Goal: Obtain resource: Download file/media

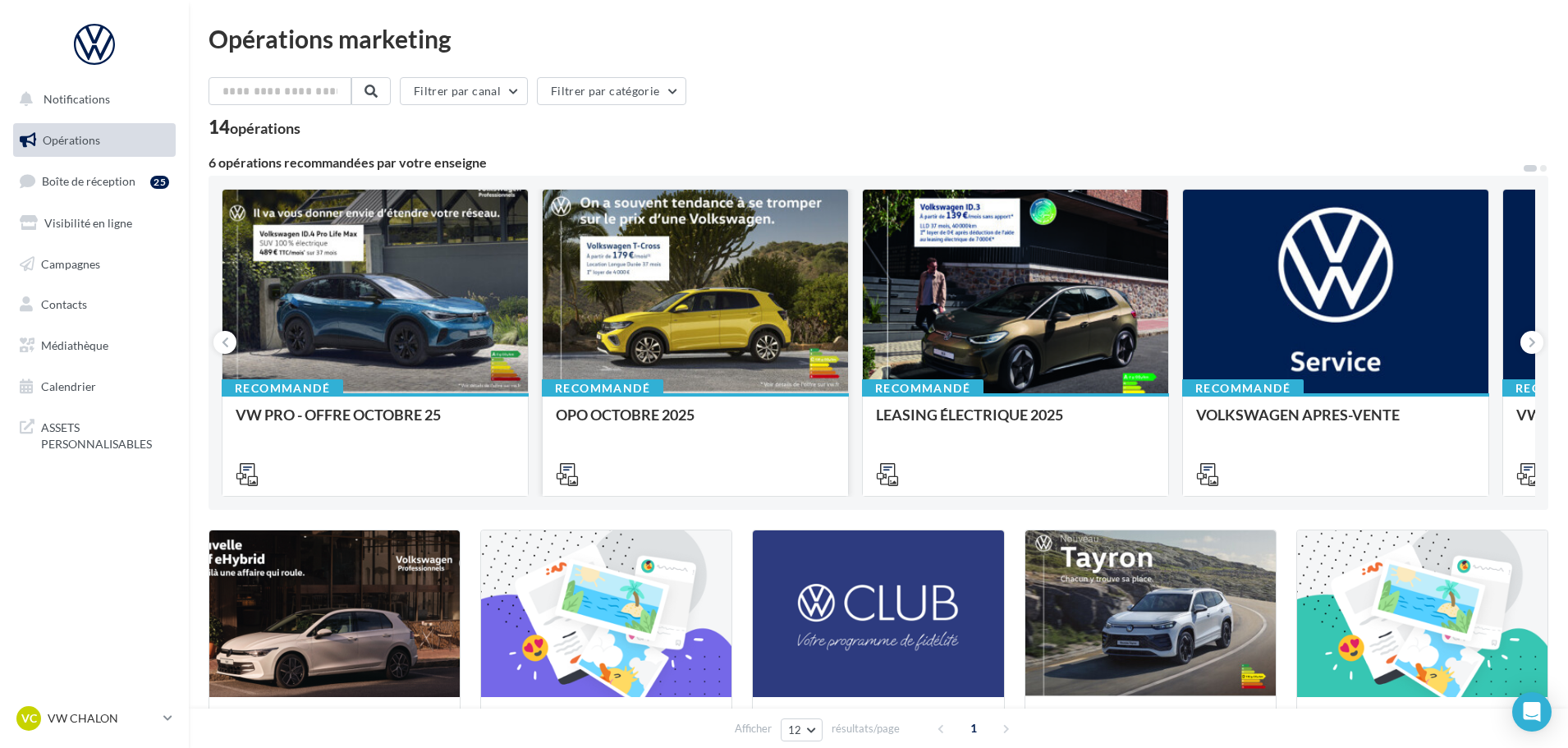
click at [705, 236] on div at bounding box center [695, 291] width 305 height 205
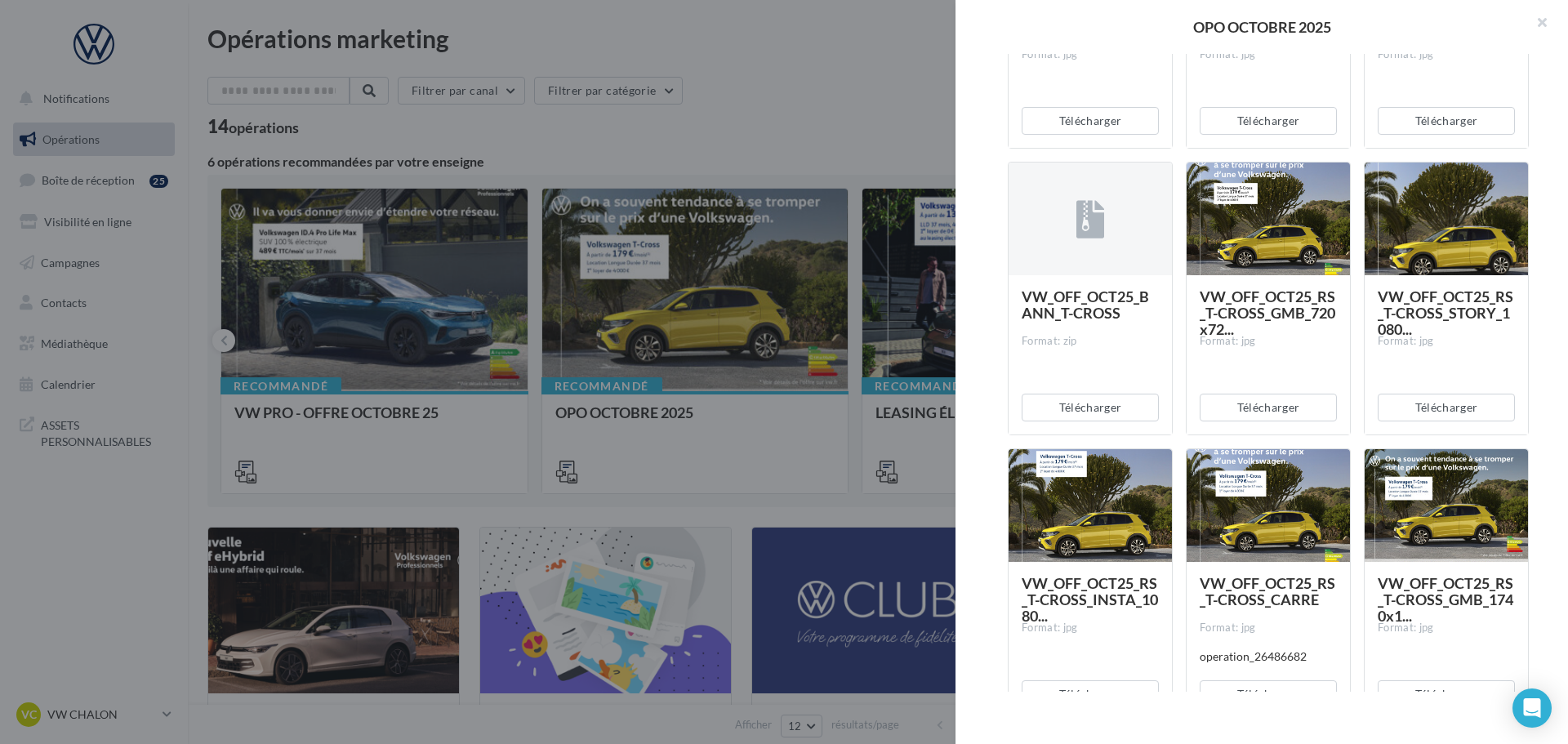
scroll to position [898, 0]
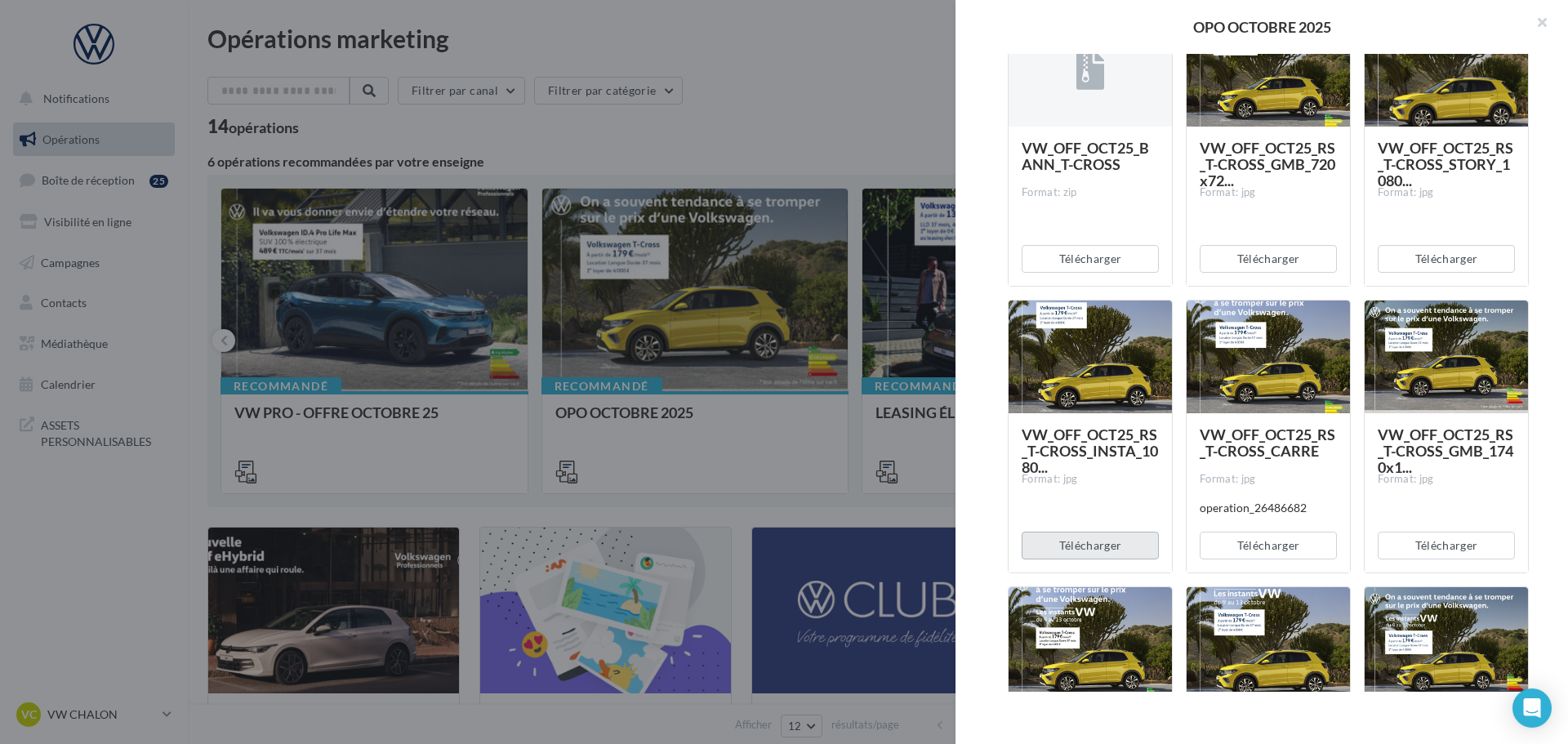
click at [1083, 546] on button "Télécharger" at bounding box center [1090, 546] width 138 height 28
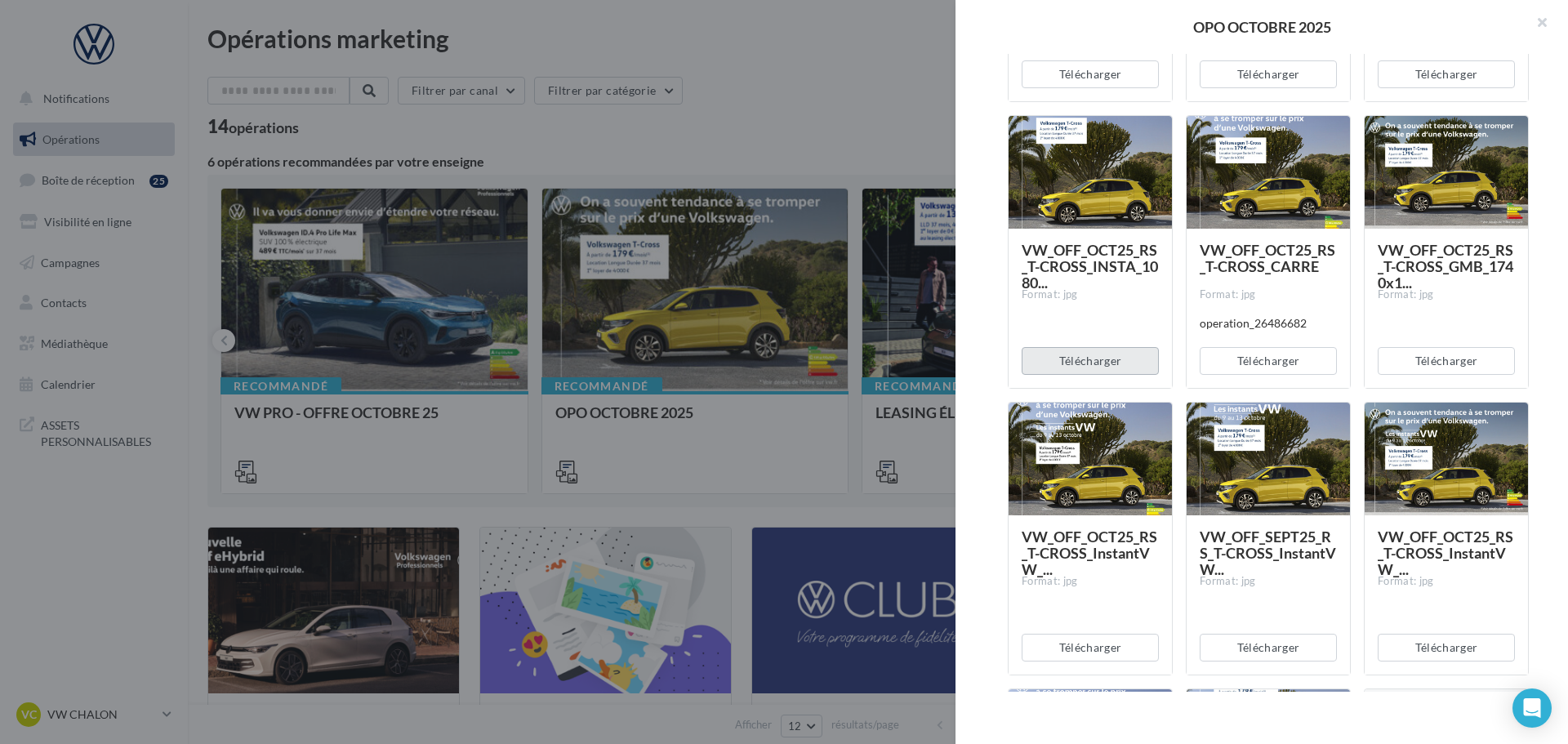
scroll to position [1143, 0]
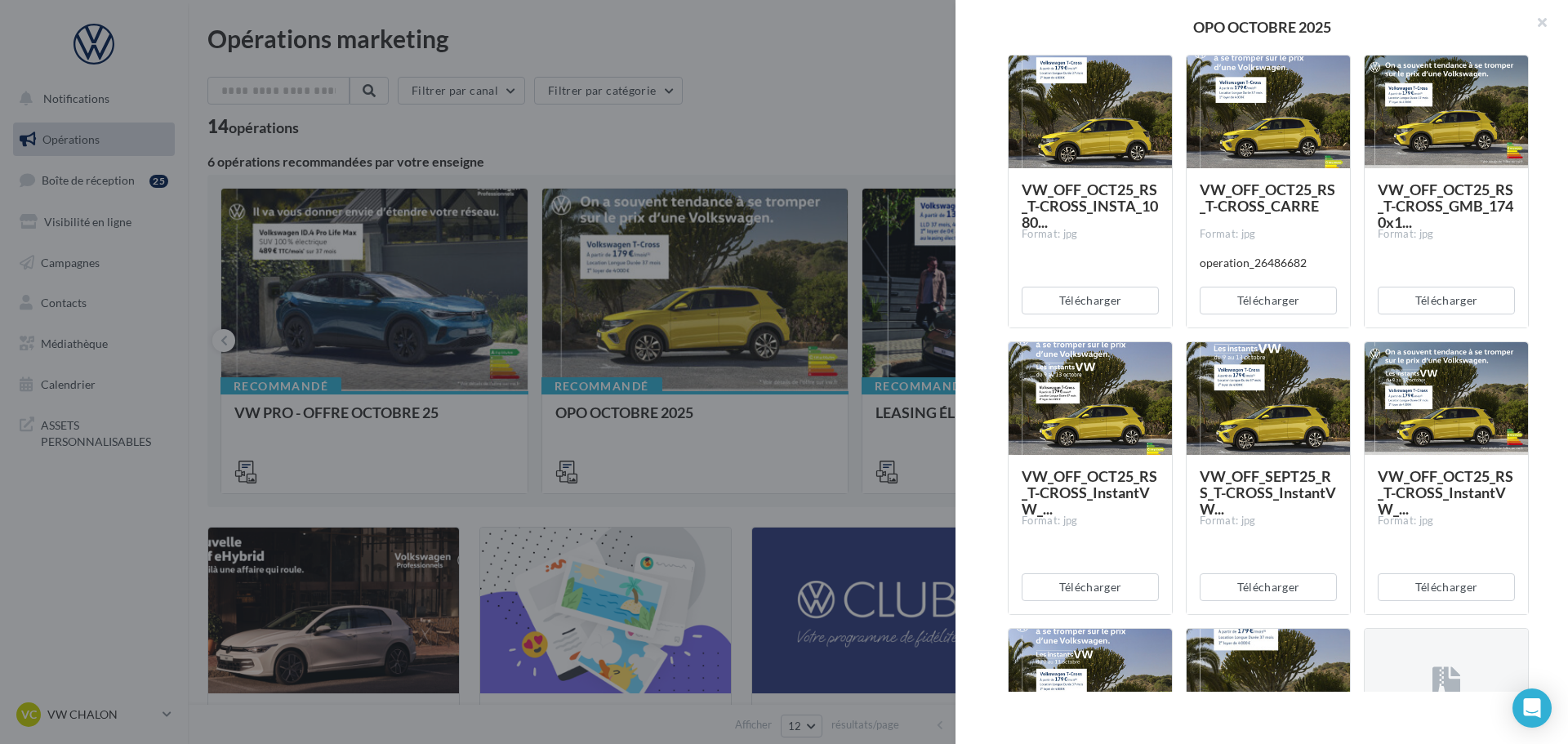
click at [970, 522] on div "Description Non renseignée Offre du mois VN OCTOBRE Document Documents liés à l…" at bounding box center [1268, 372] width 625 height 638
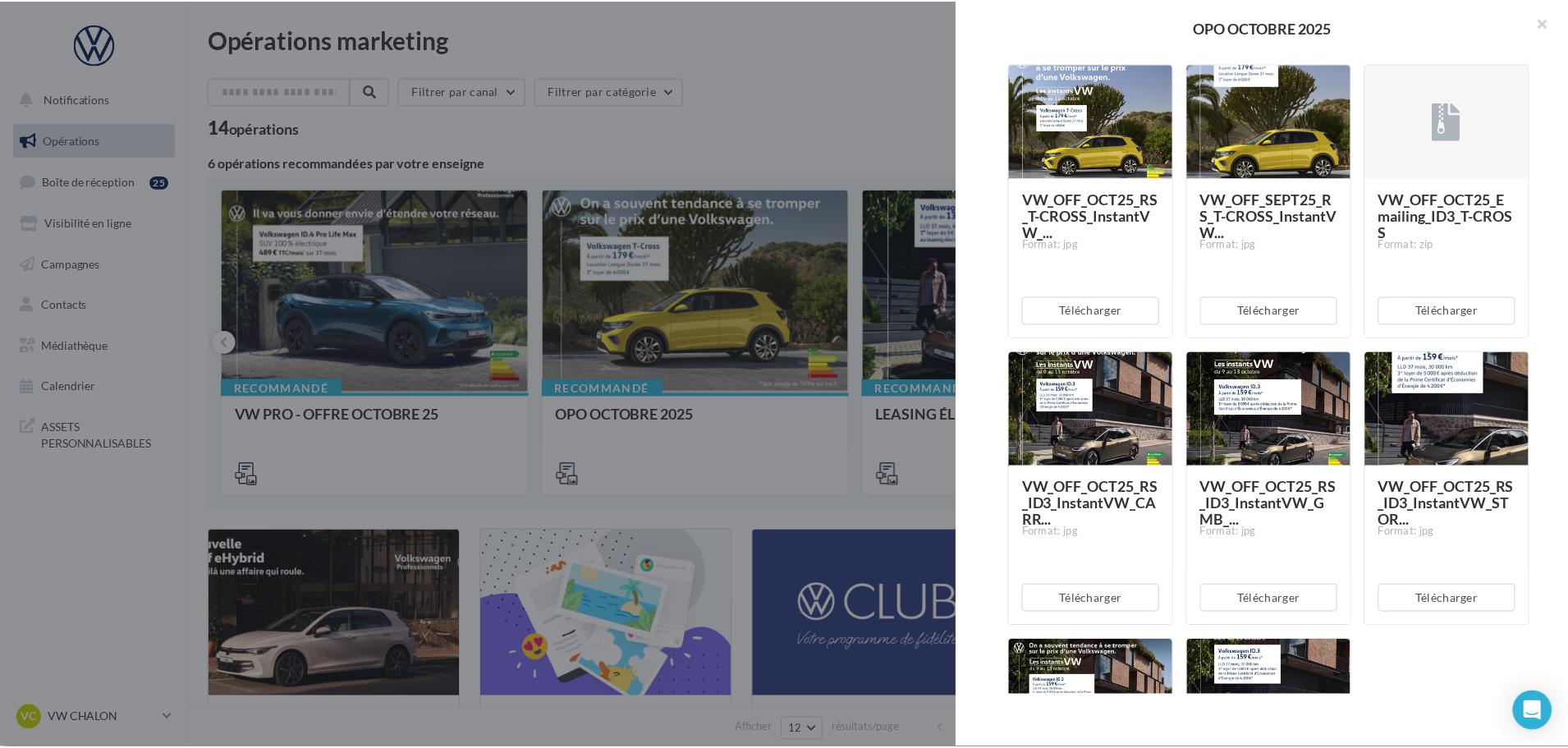
scroll to position [1723, 0]
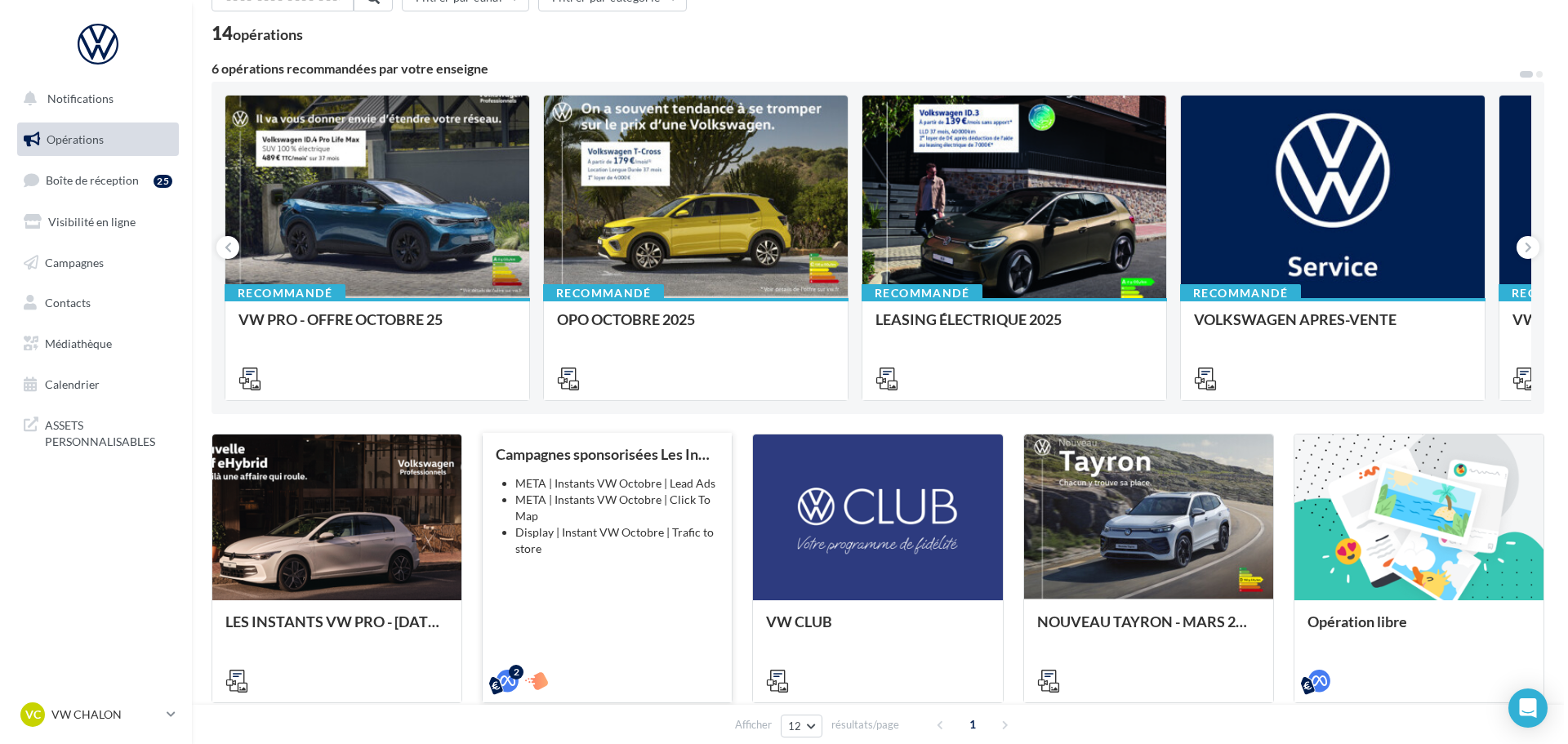
scroll to position [0, 0]
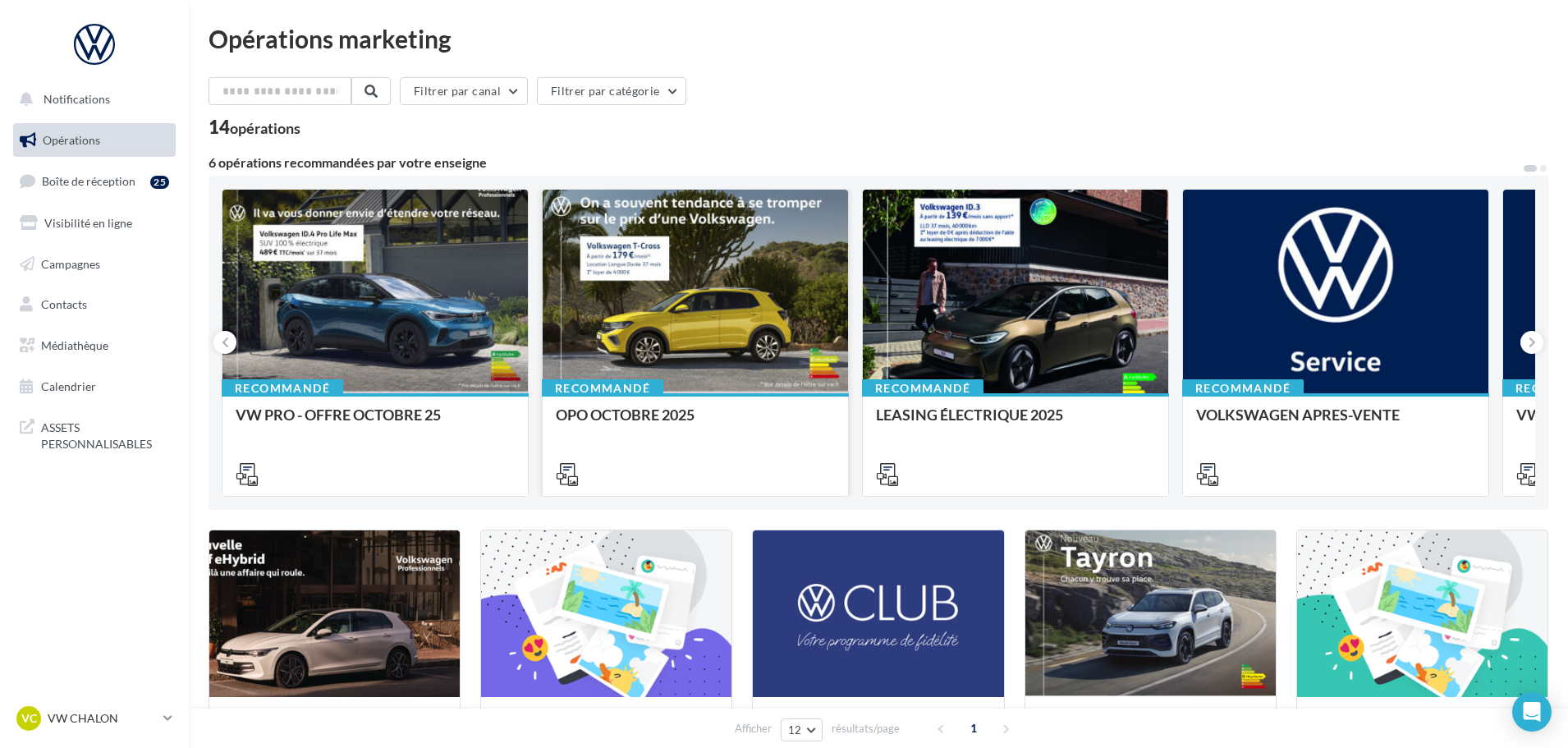
click at [666, 331] on div at bounding box center [695, 291] width 305 height 205
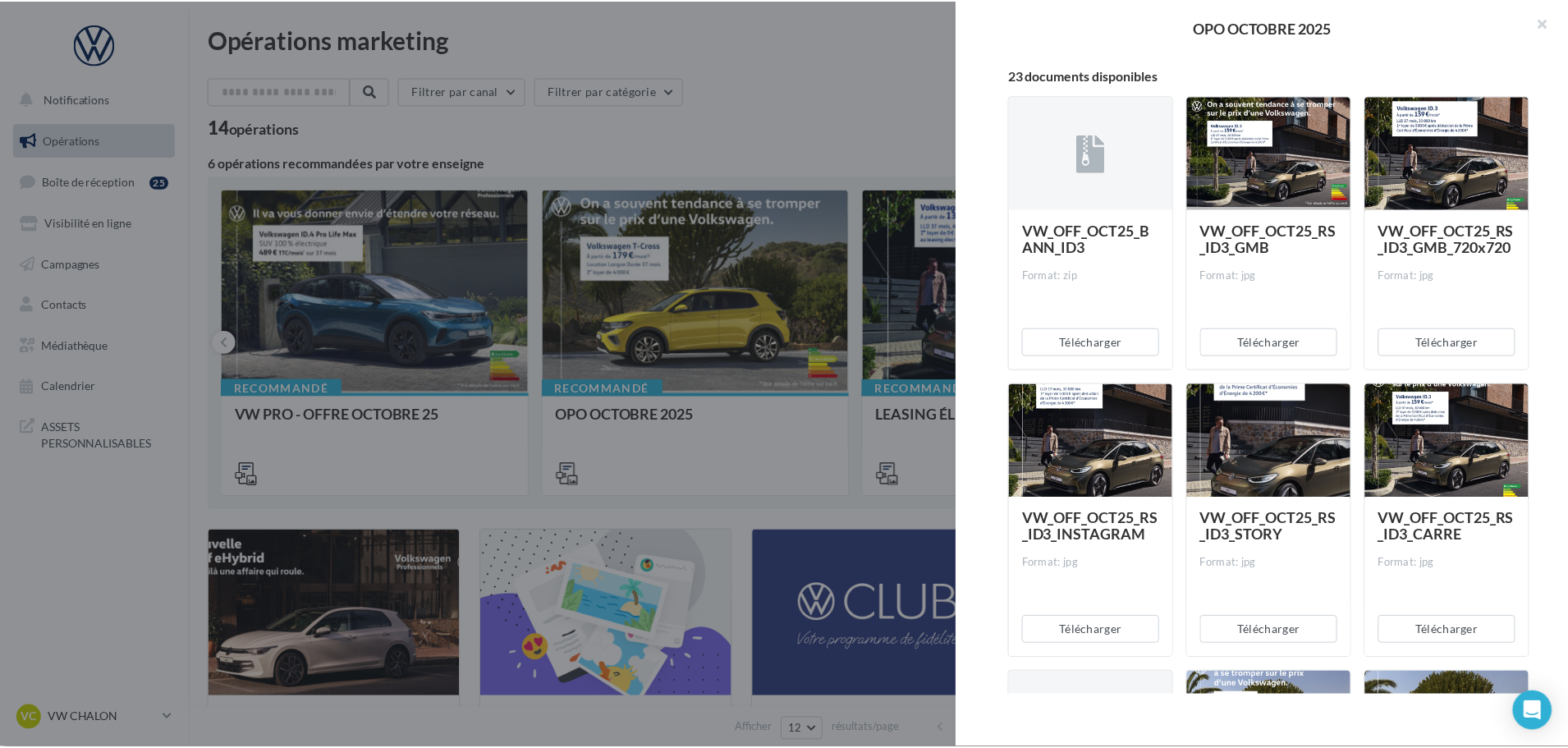
scroll to position [574, 0]
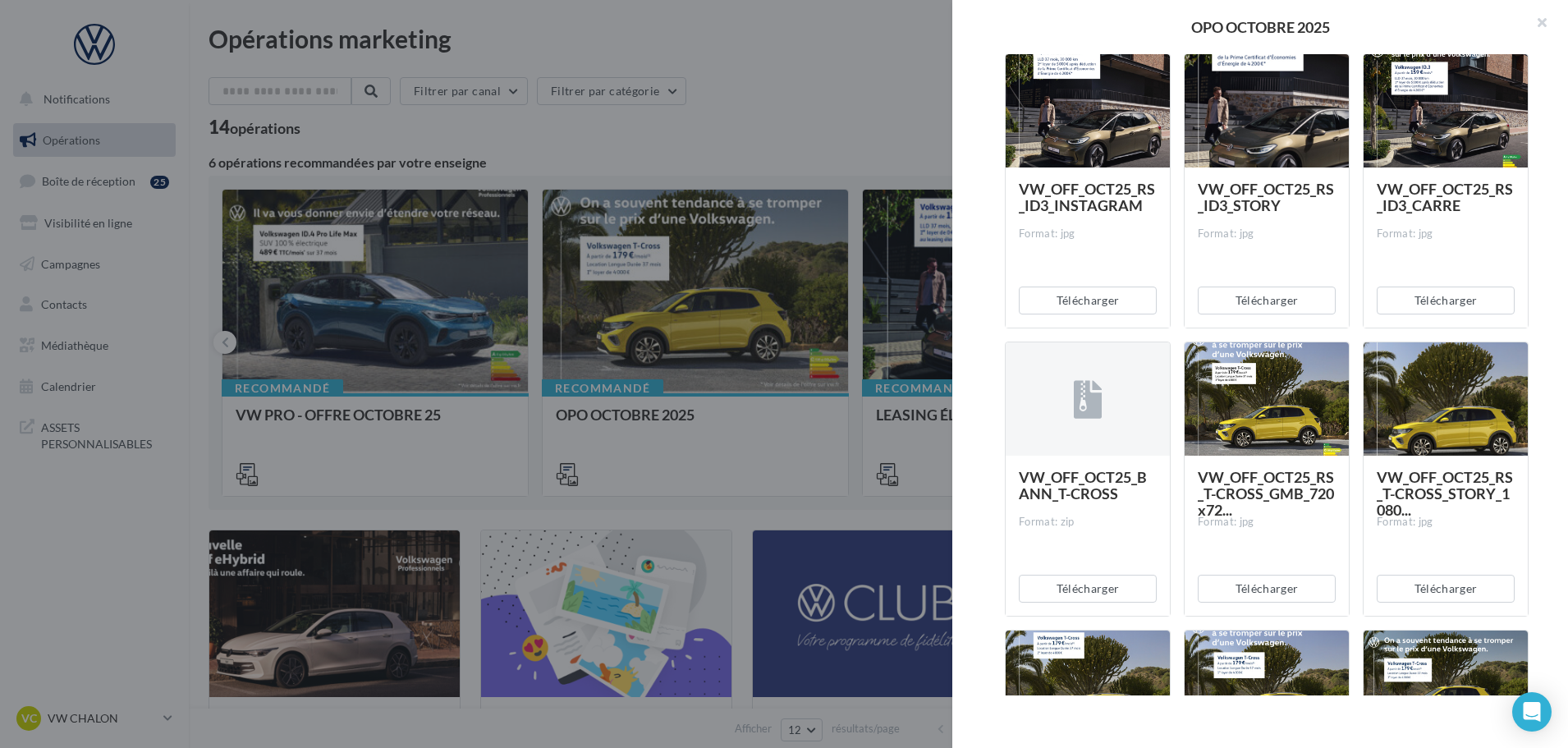
click at [643, 462] on div at bounding box center [784, 374] width 1568 height 748
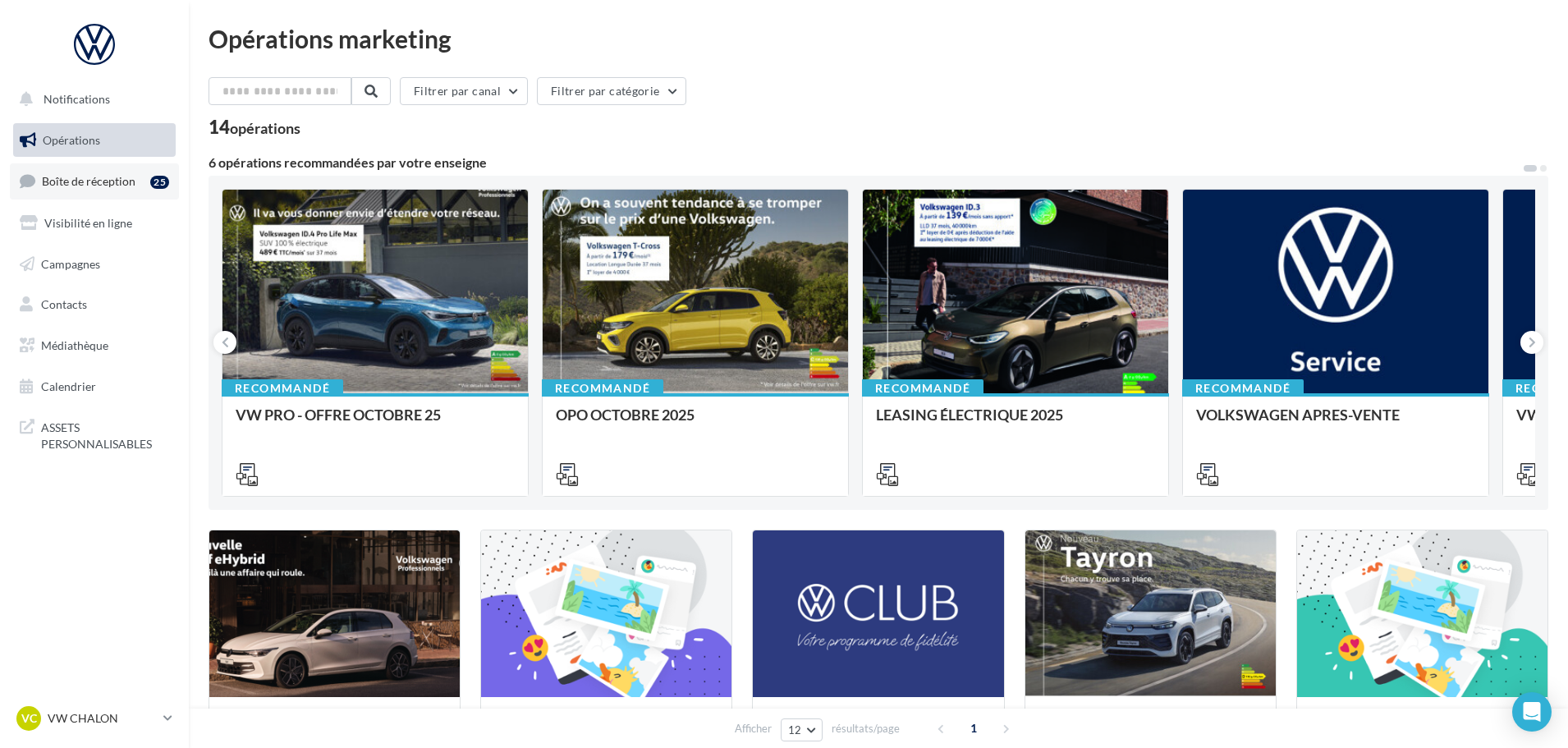
click at [84, 186] on span "Boîte de réception" at bounding box center [88, 180] width 94 height 14
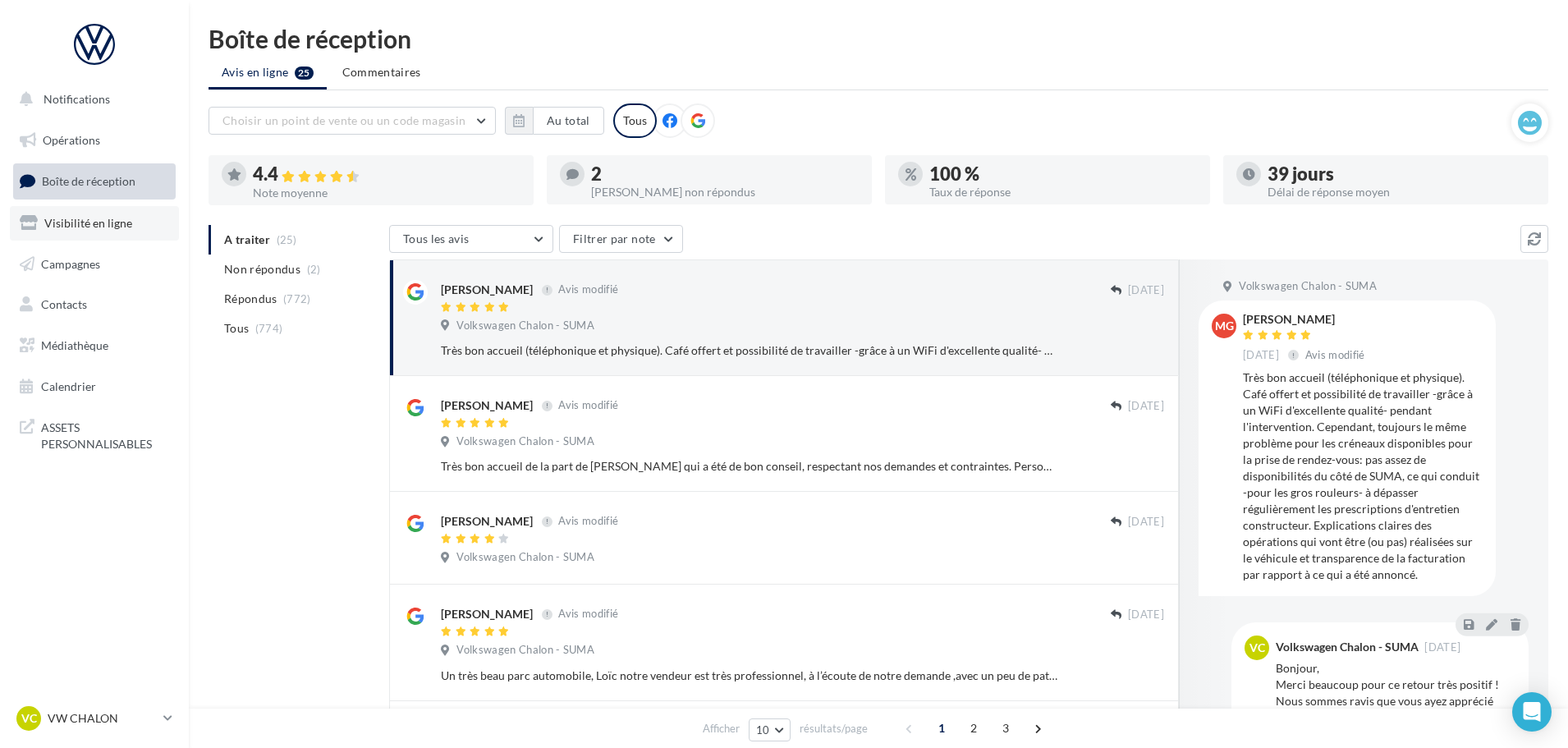
click at [122, 211] on link "Visibilité en ligne" at bounding box center [95, 223] width 169 height 34
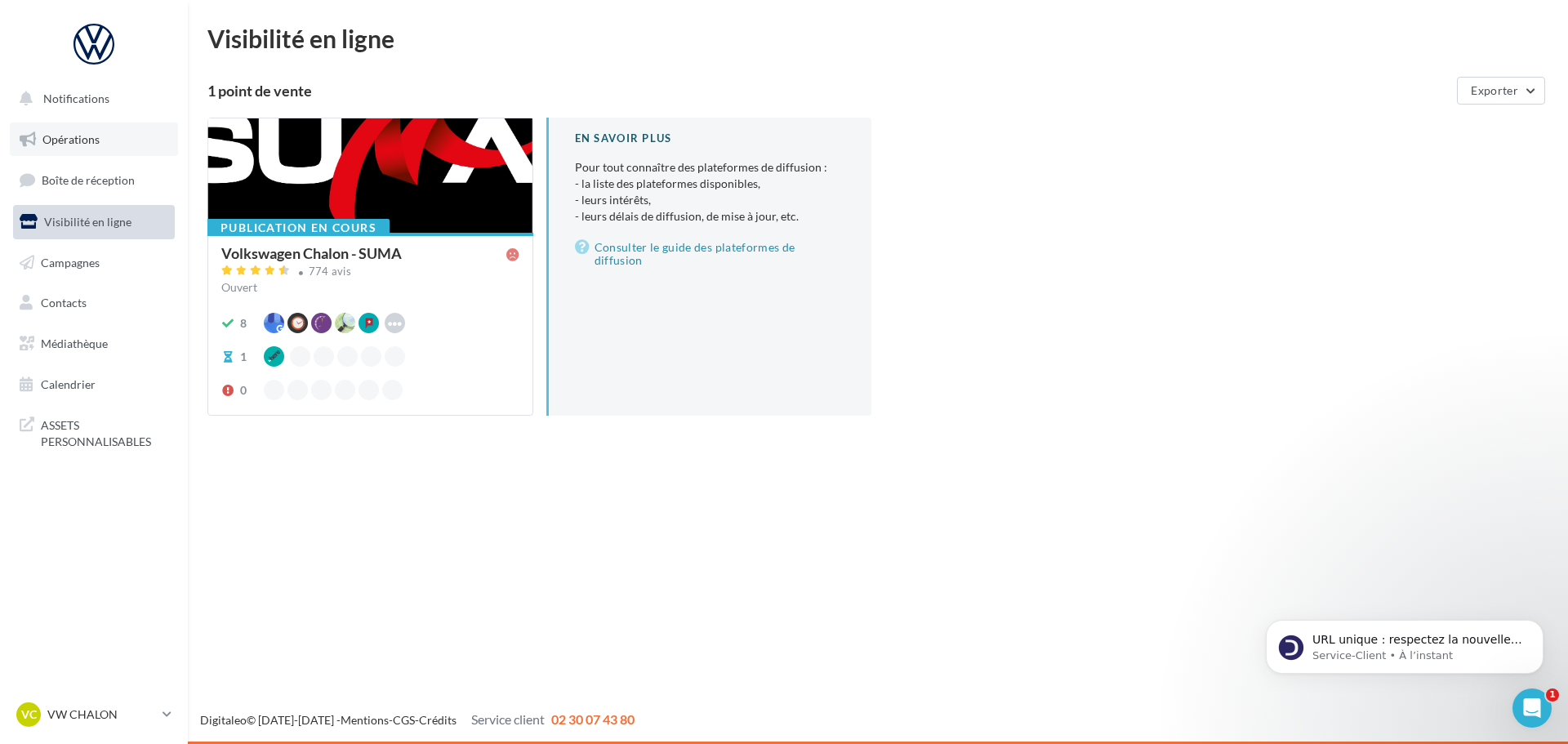
click at [66, 135] on span "Opérations" at bounding box center [71, 138] width 57 height 14
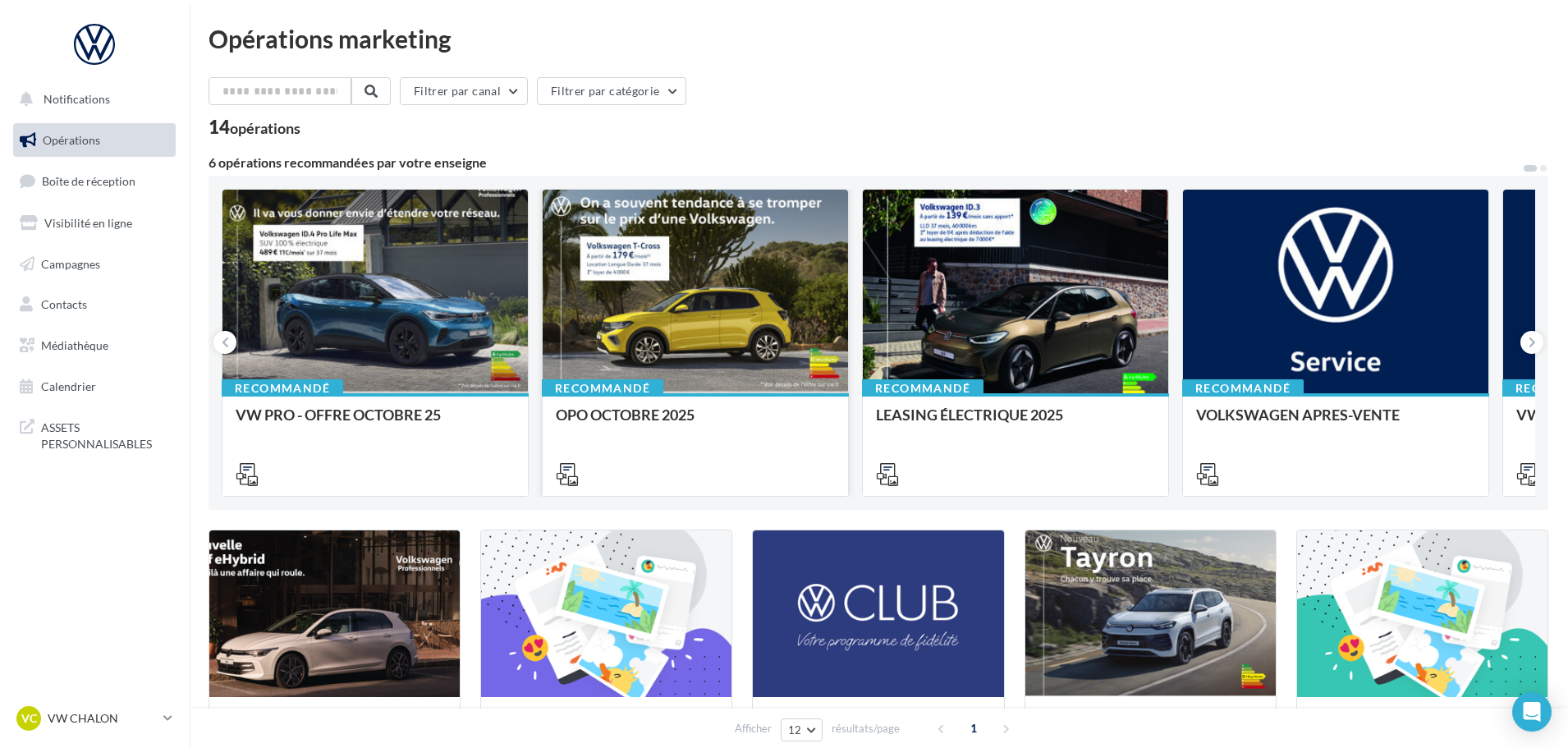
click at [763, 354] on div at bounding box center [695, 291] width 305 height 205
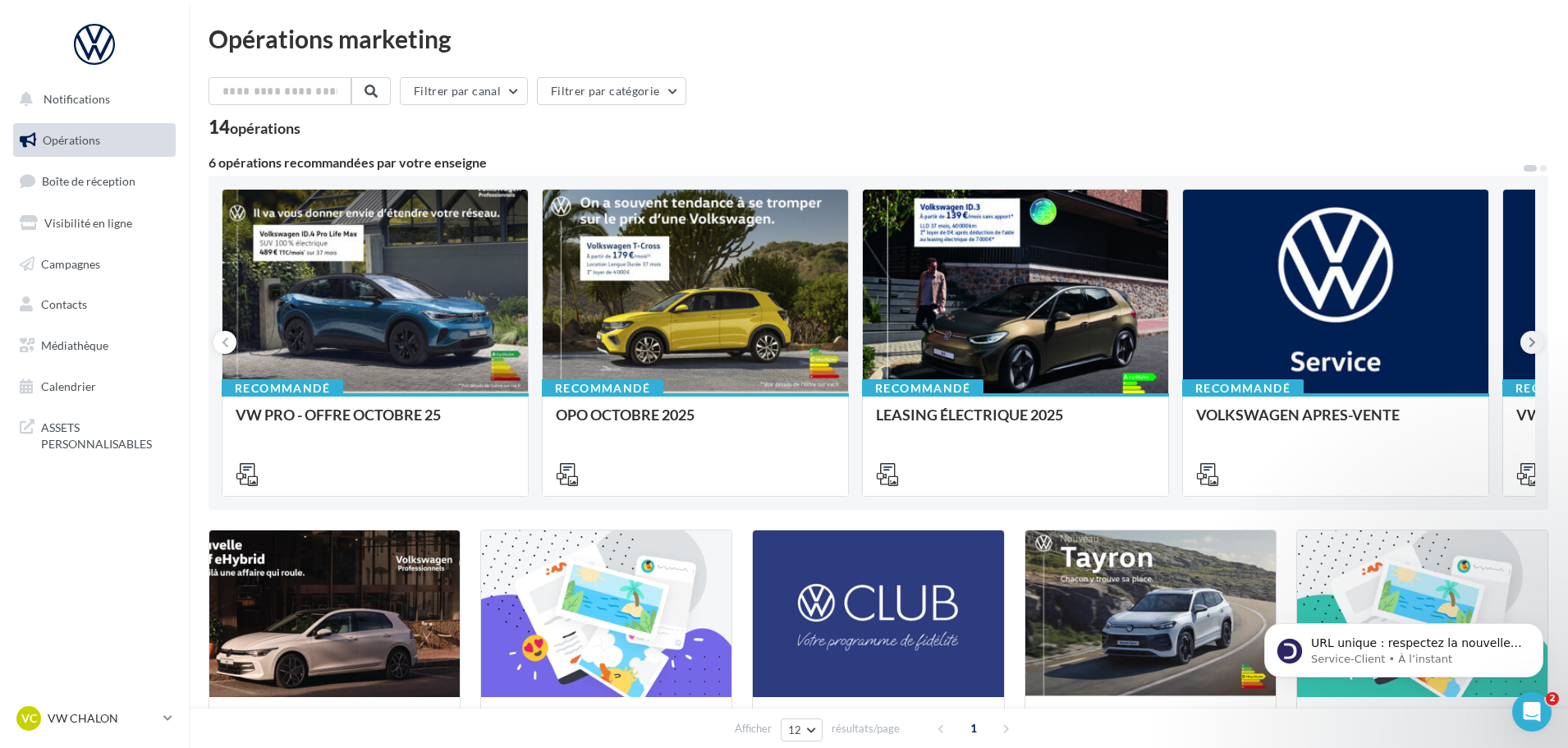
click at [1531, 344] on icon at bounding box center [1533, 342] width 7 height 17
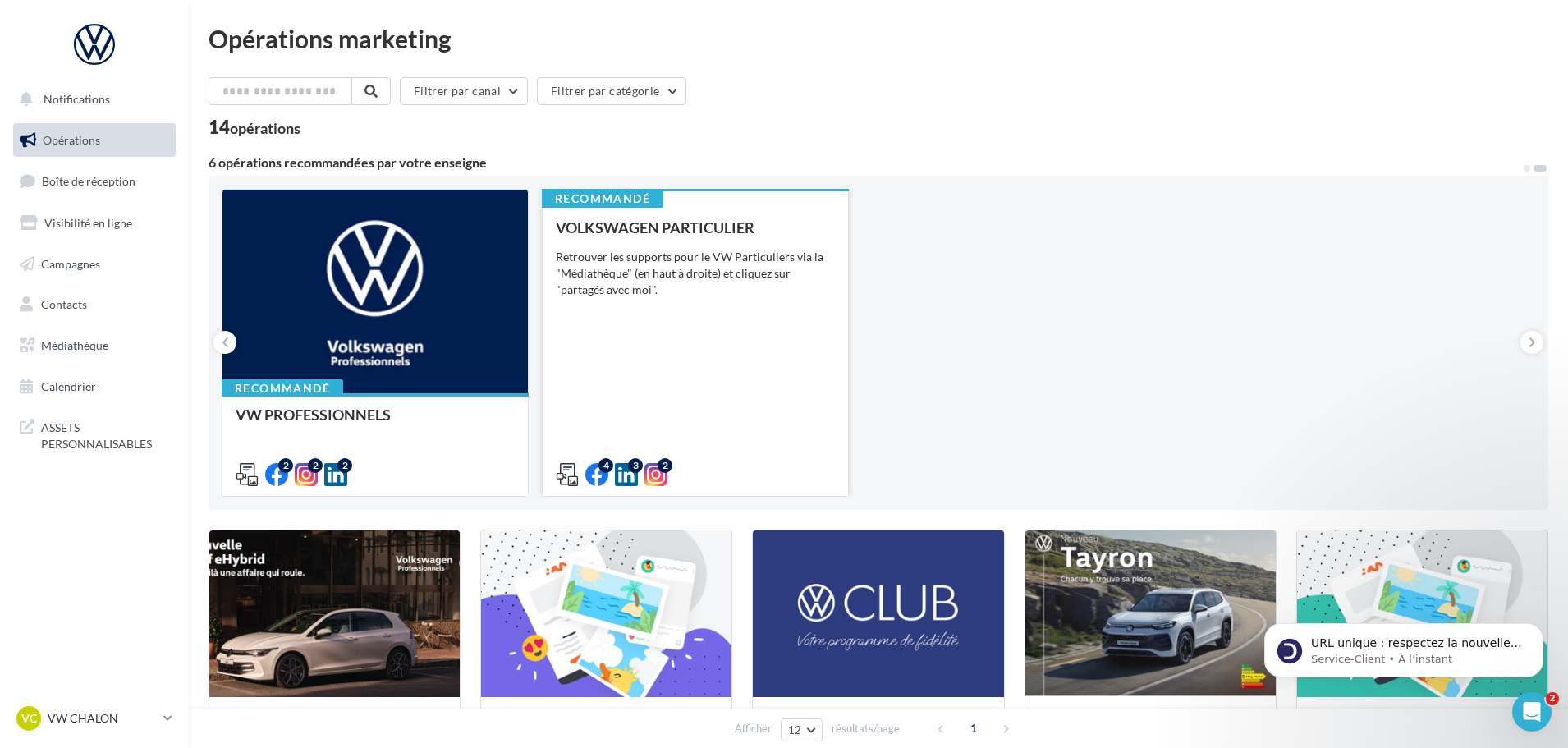
click at [621, 266] on div "Retrouver les supports pour le VW Particuliers via la "Médiathèque" (en haut à …" at bounding box center [695, 273] width 279 height 49
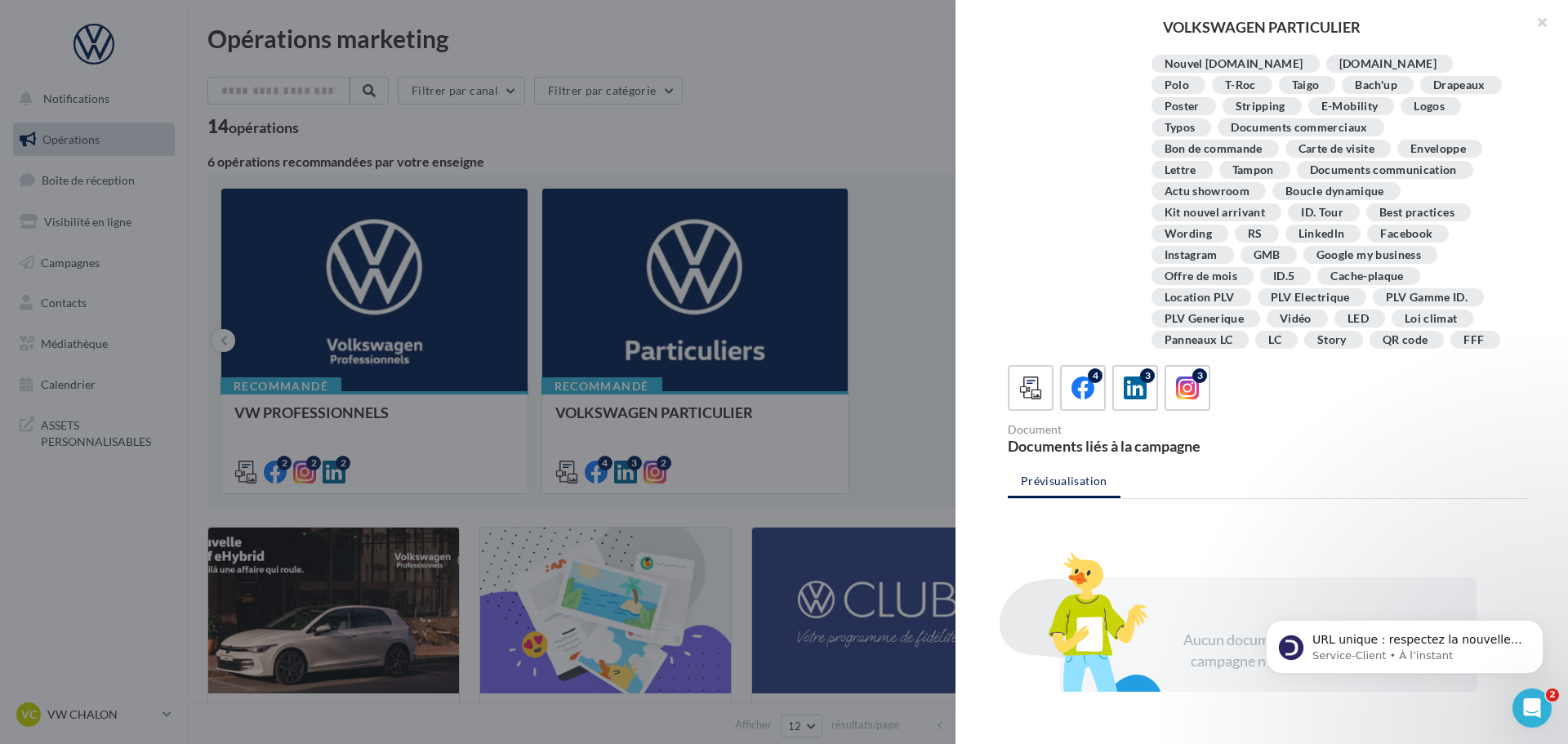
scroll to position [297, 0]
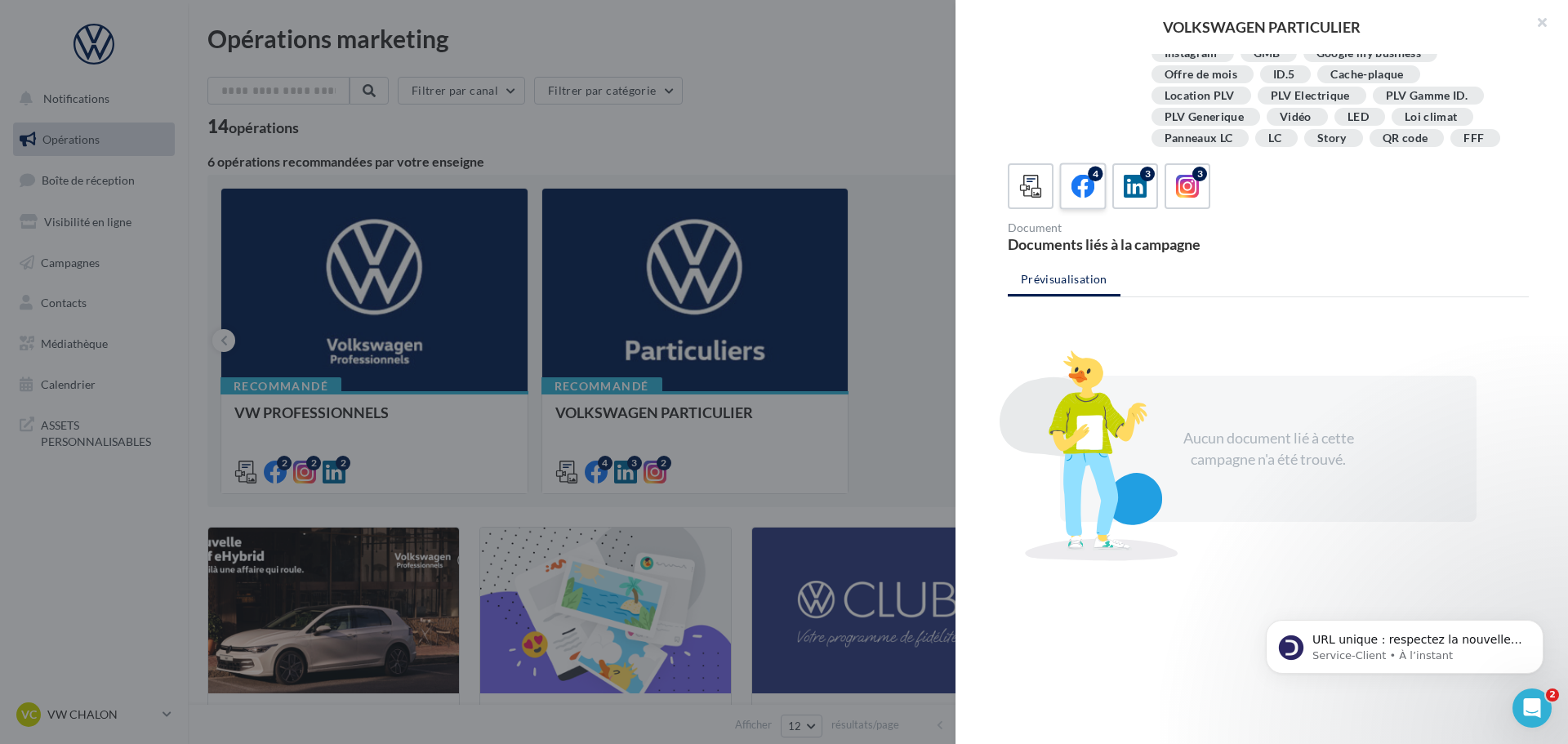
click at [1100, 204] on label "4" at bounding box center [1082, 186] width 46 height 46
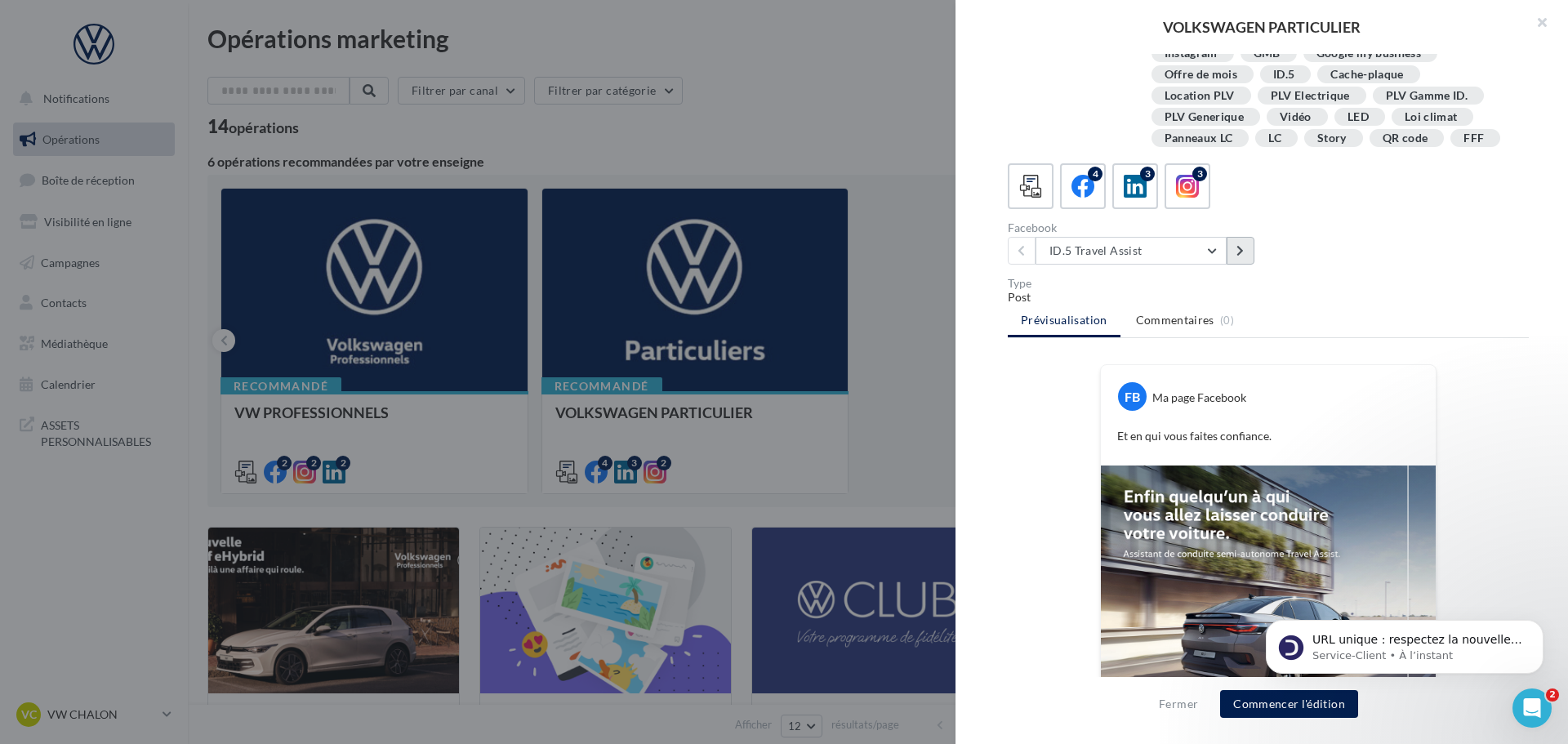
click at [1242, 253] on icon at bounding box center [1240, 250] width 7 height 11
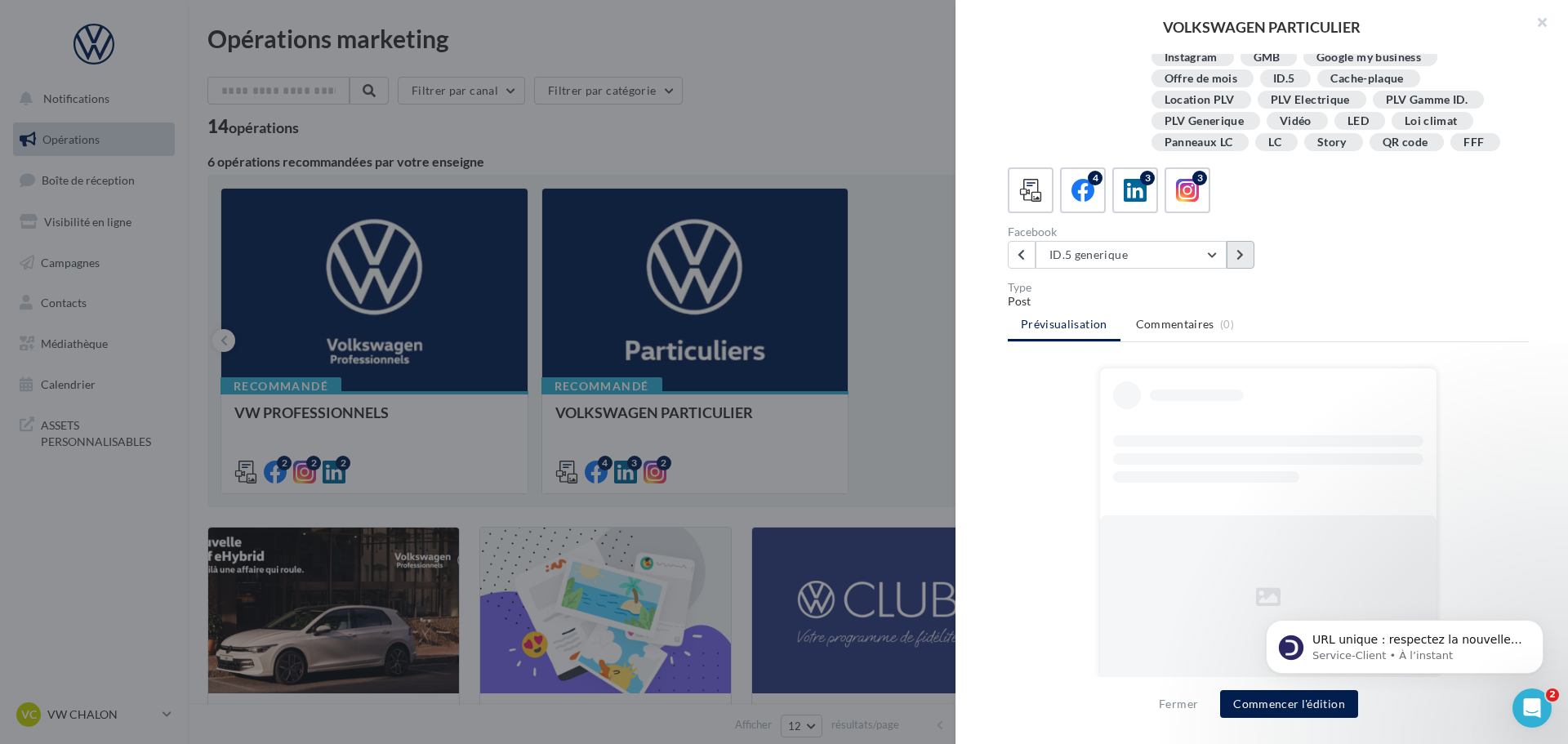
scroll to position [293, 0]
click at [1242, 253] on icon at bounding box center [1240, 255] width 7 height 11
click at [586, 77] on div at bounding box center [784, 372] width 1568 height 744
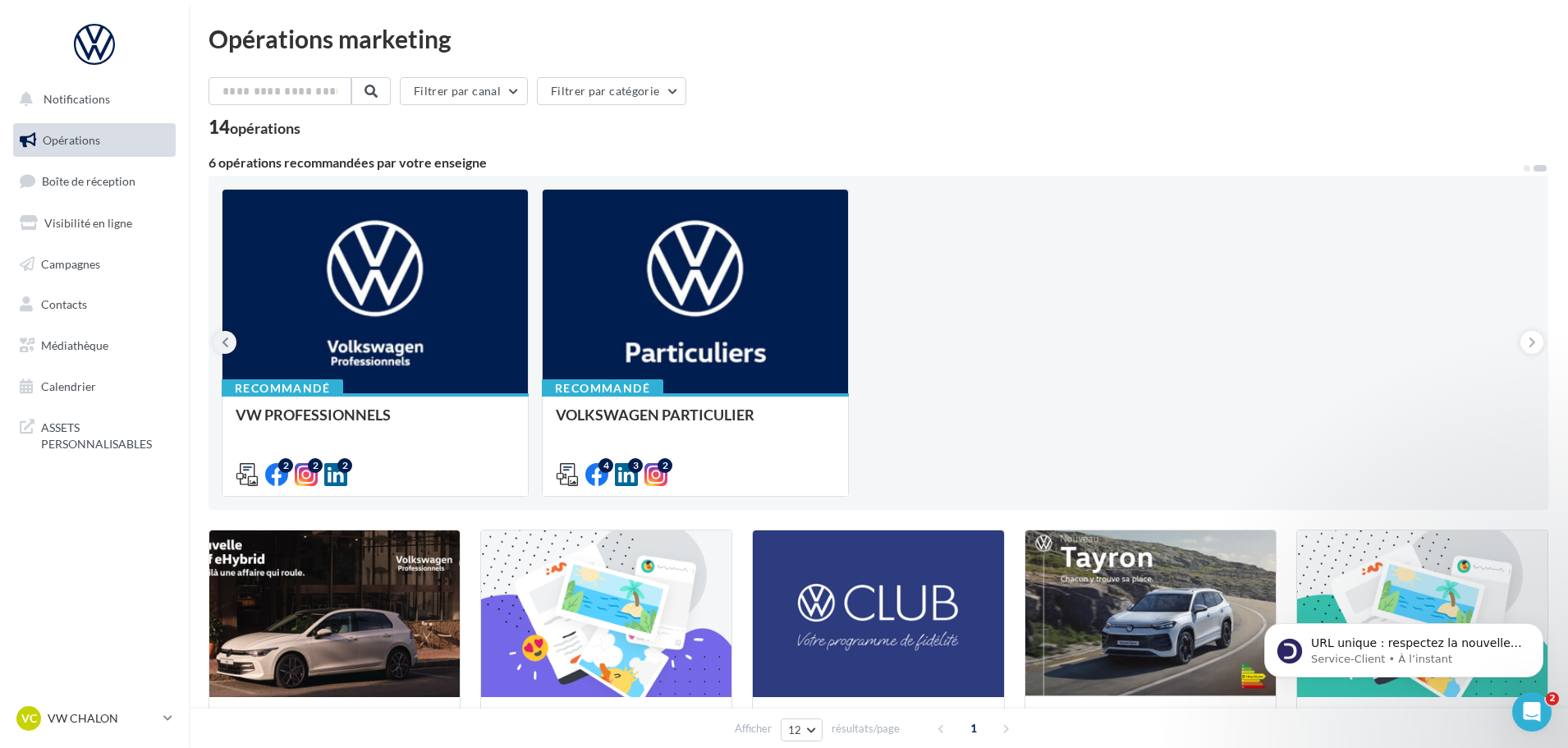
click at [225, 344] on icon at bounding box center [226, 342] width 7 height 17
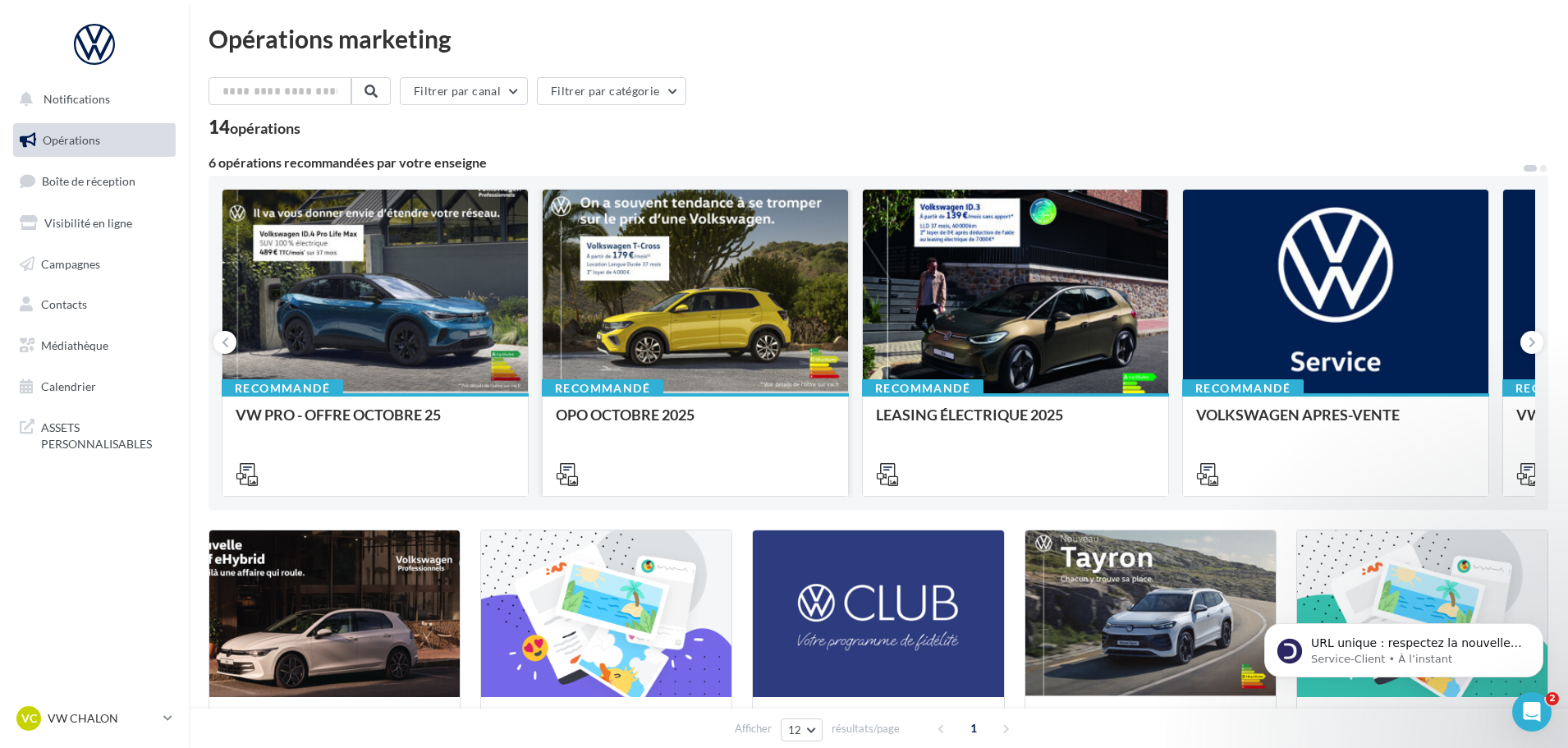
click at [691, 247] on div at bounding box center [695, 291] width 305 height 205
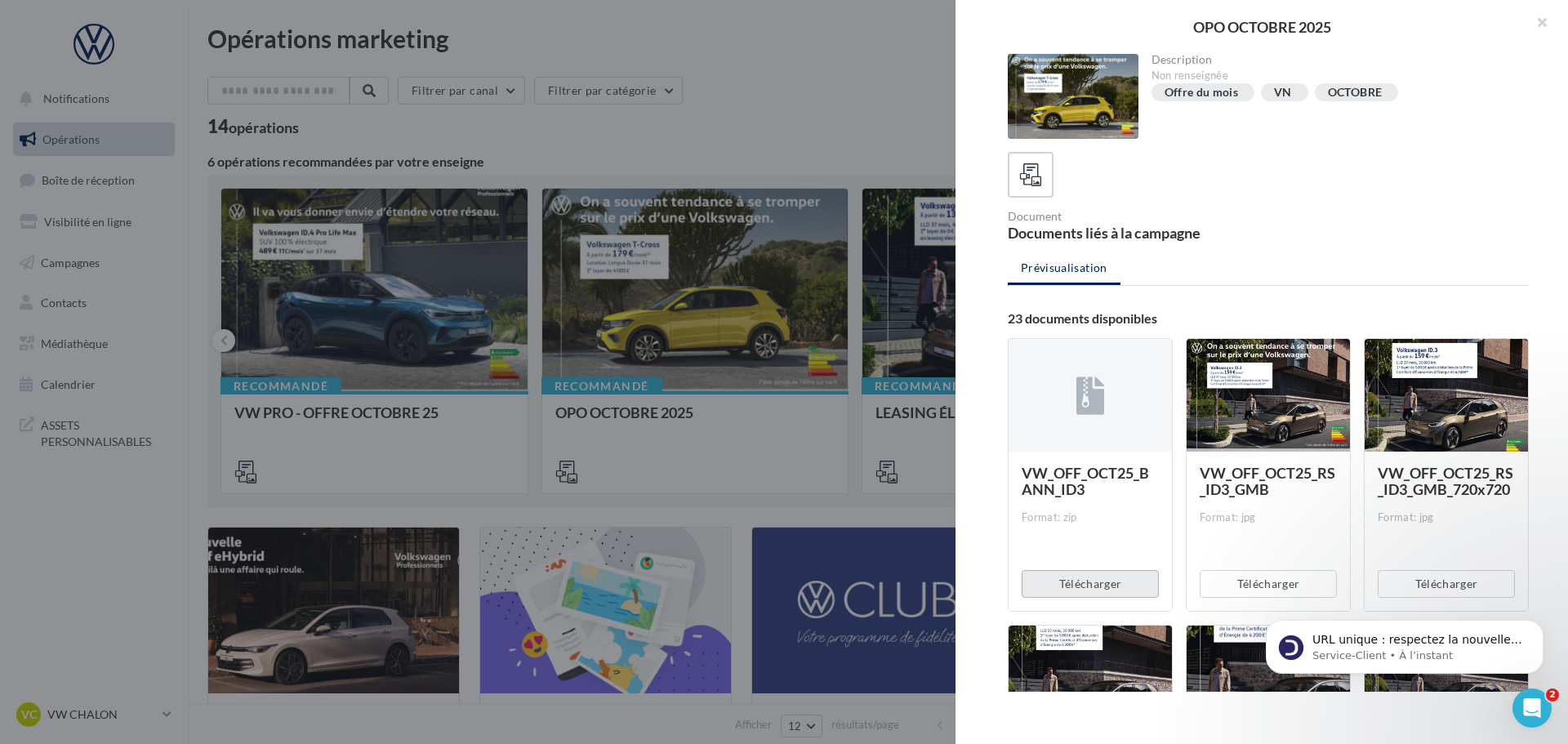
click at [1114, 582] on button "Télécharger" at bounding box center [1090, 583] width 138 height 28
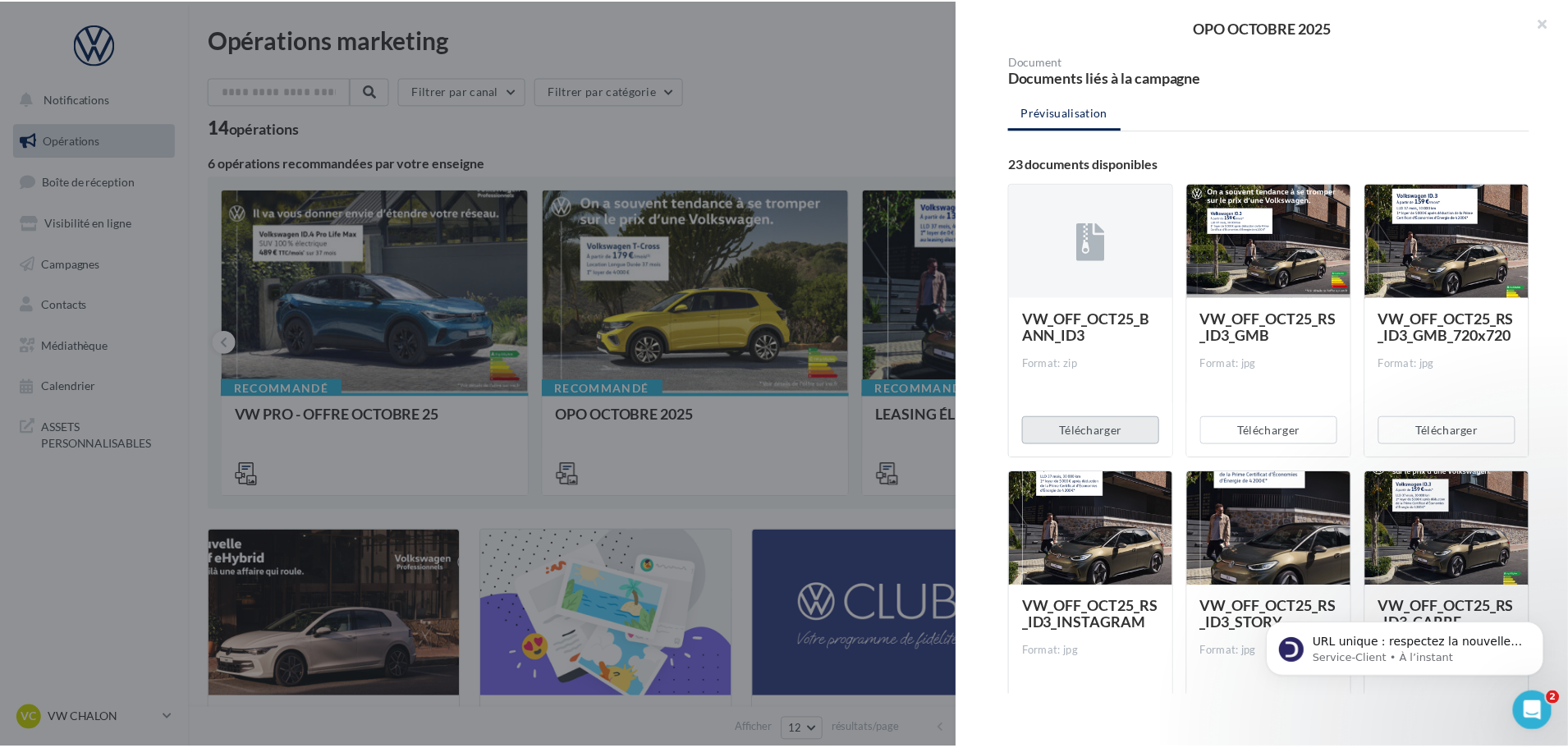
scroll to position [0, 0]
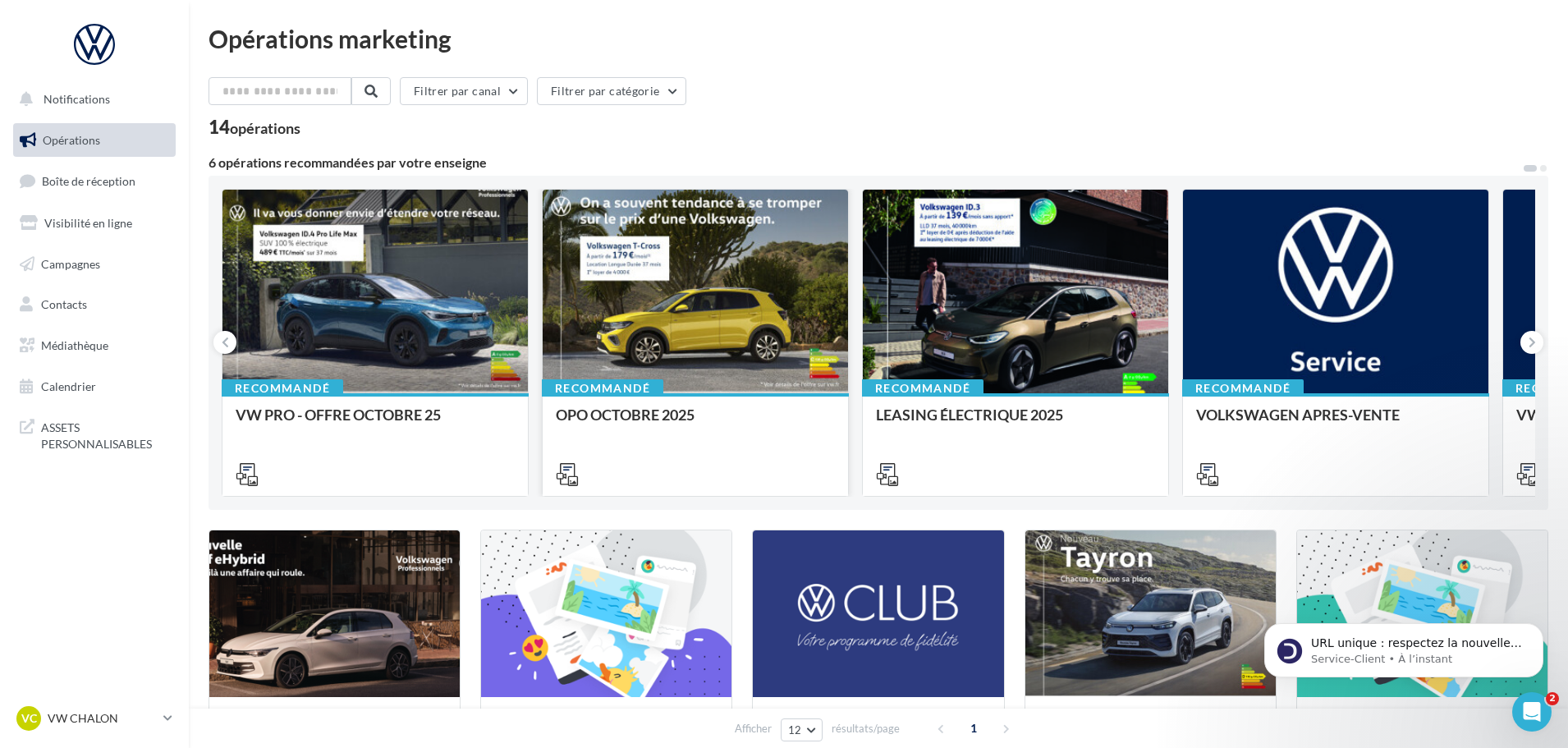
click at [757, 308] on div at bounding box center [695, 291] width 305 height 205
click at [106, 349] on span "Médiathèque" at bounding box center [74, 344] width 68 height 14
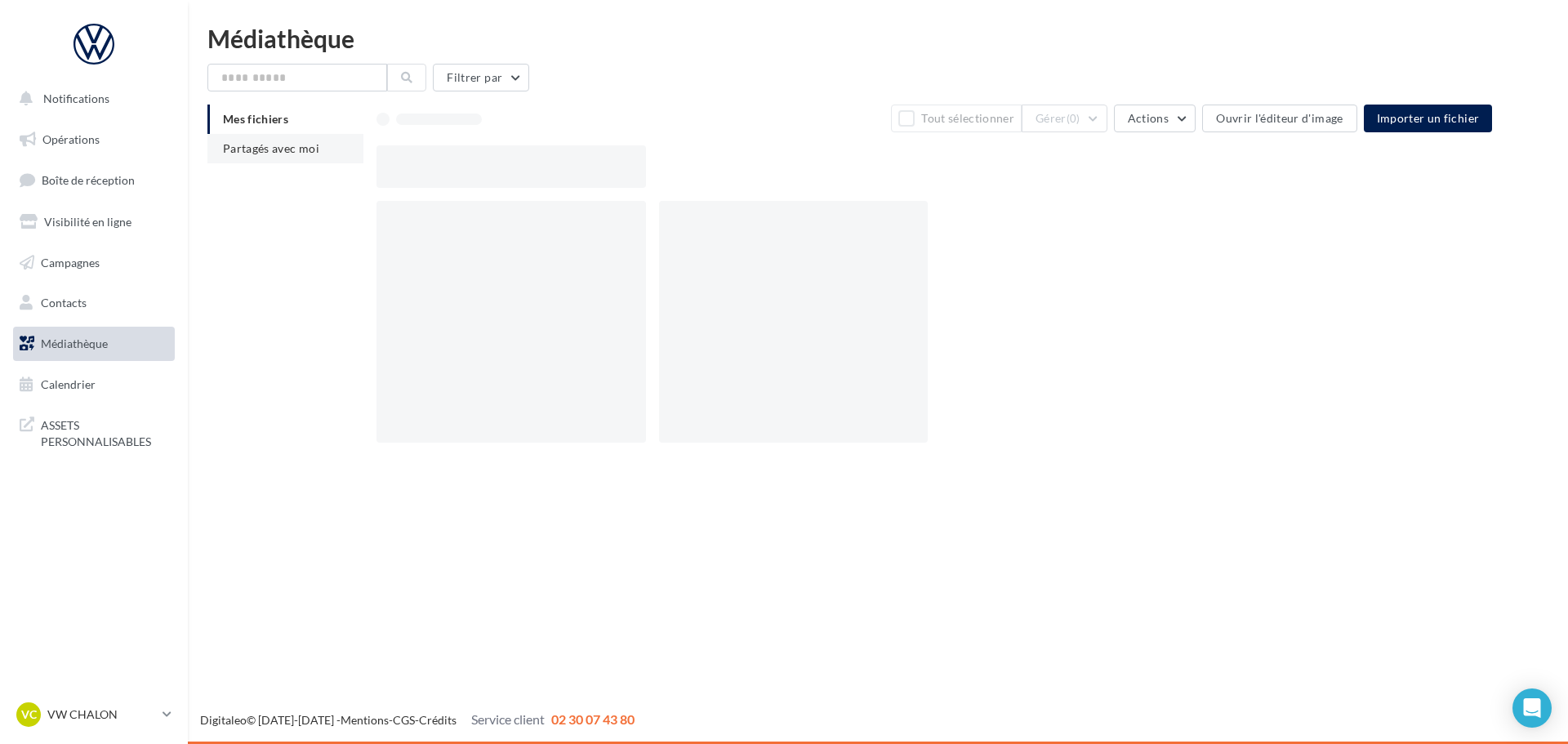
click at [308, 157] on li "Partagés avec moi" at bounding box center [285, 149] width 156 height 30
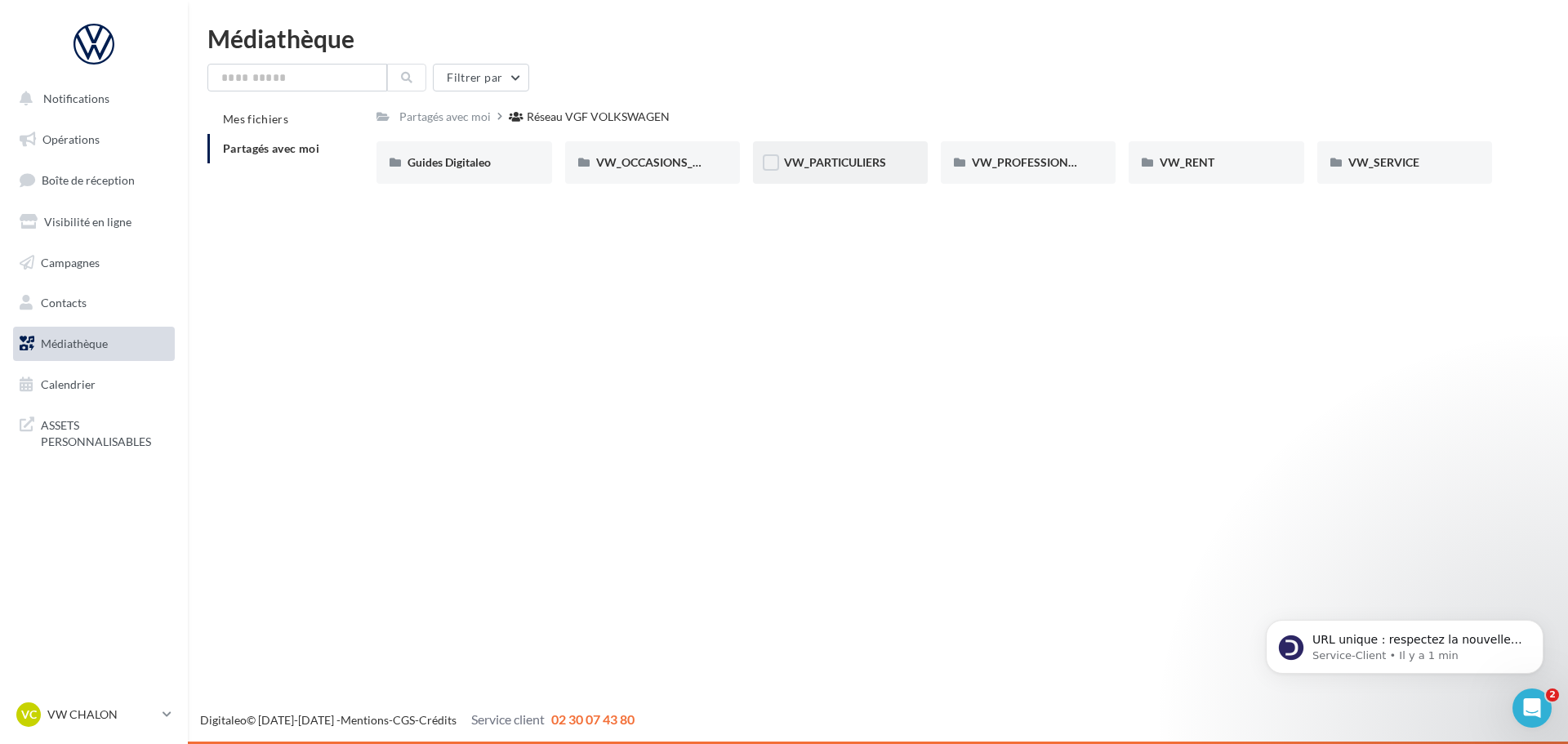
click at [900, 179] on div "VW_PARTICULIERS" at bounding box center [839, 162] width 175 height 42
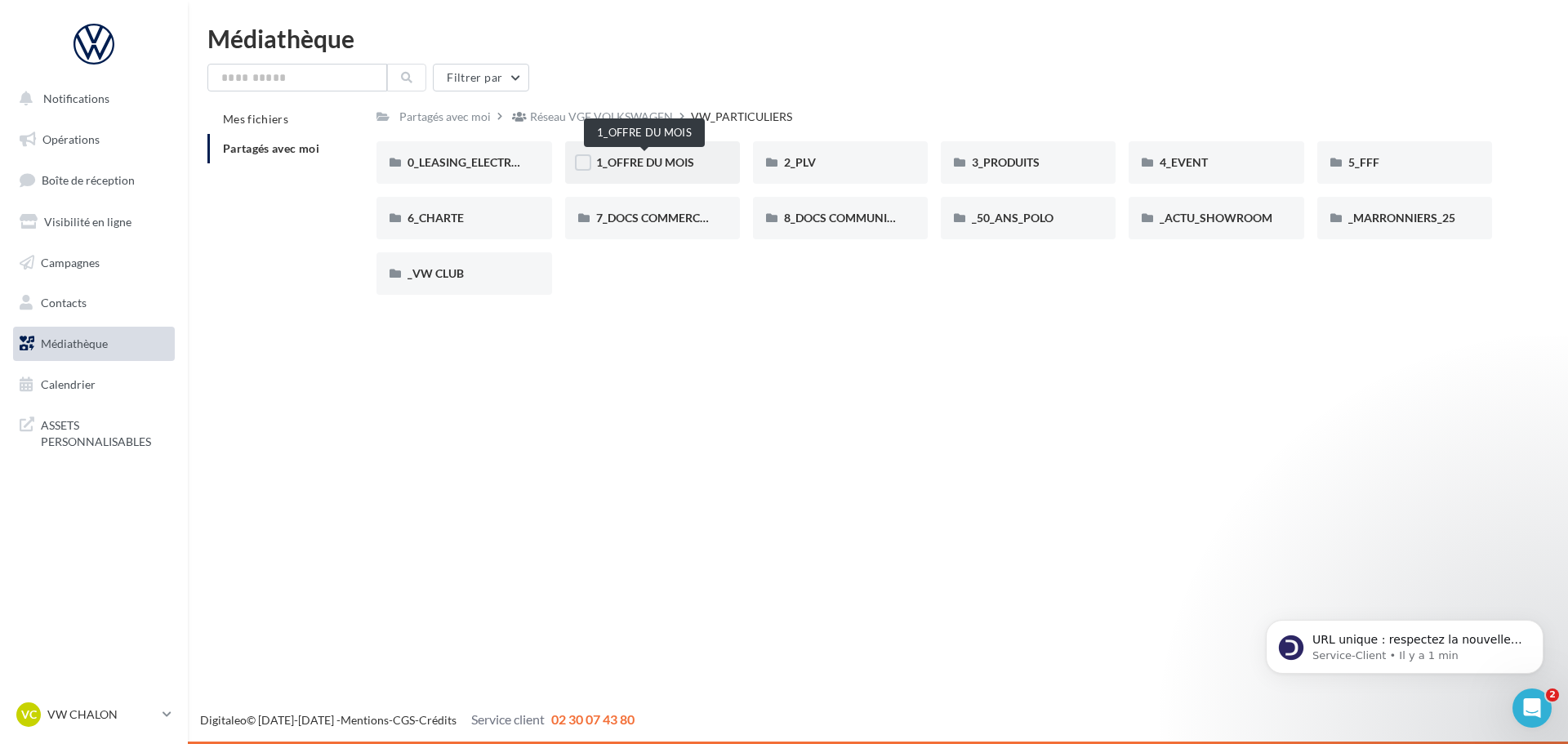
click at [691, 161] on span "1_OFFRE DU MOIS" at bounding box center [645, 162] width 98 height 14
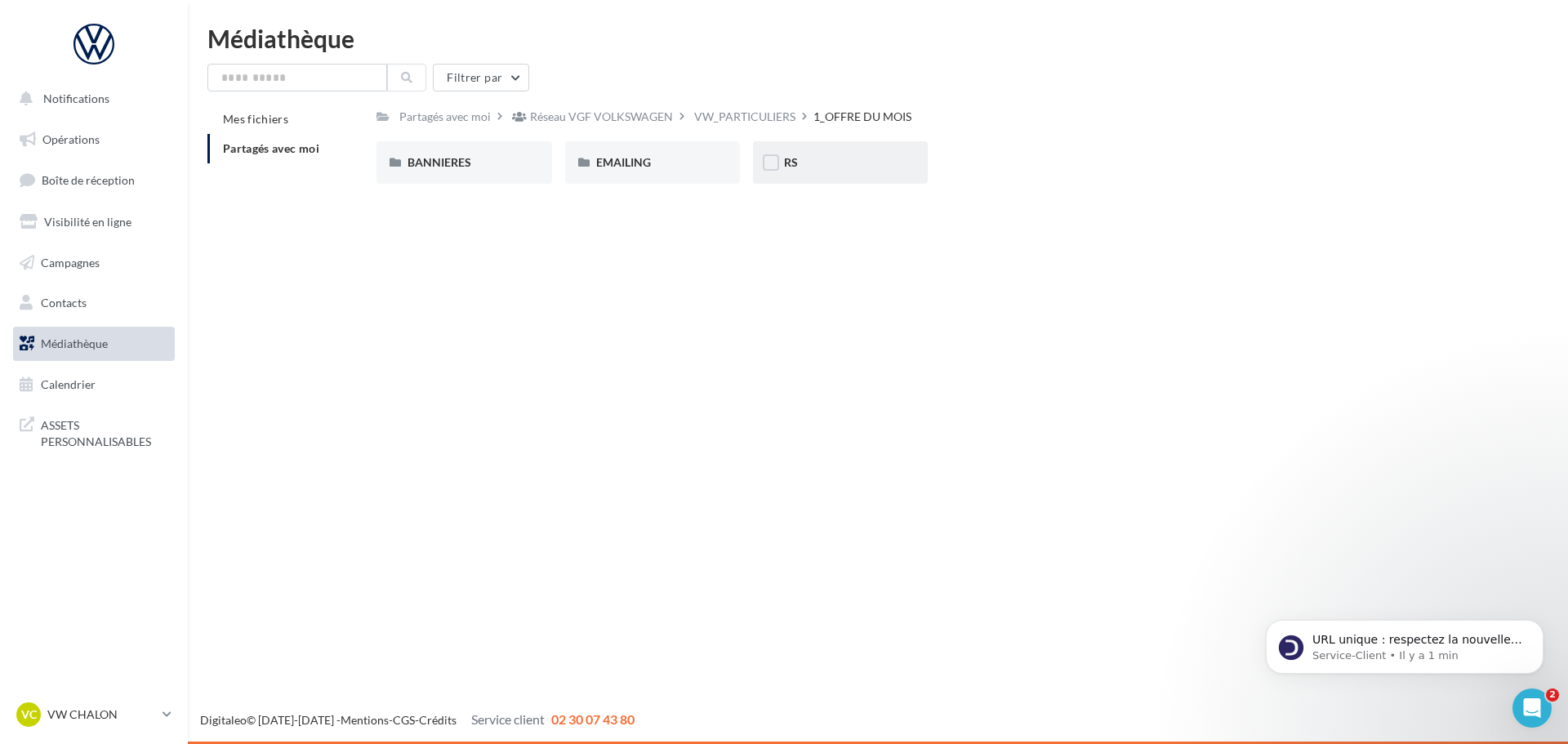
click at [815, 165] on div "RS" at bounding box center [840, 162] width 113 height 17
click at [658, 166] on div "SANS PO" at bounding box center [653, 162] width 113 height 17
click at [658, 166] on div "T-CROSS" at bounding box center [653, 162] width 113 height 17
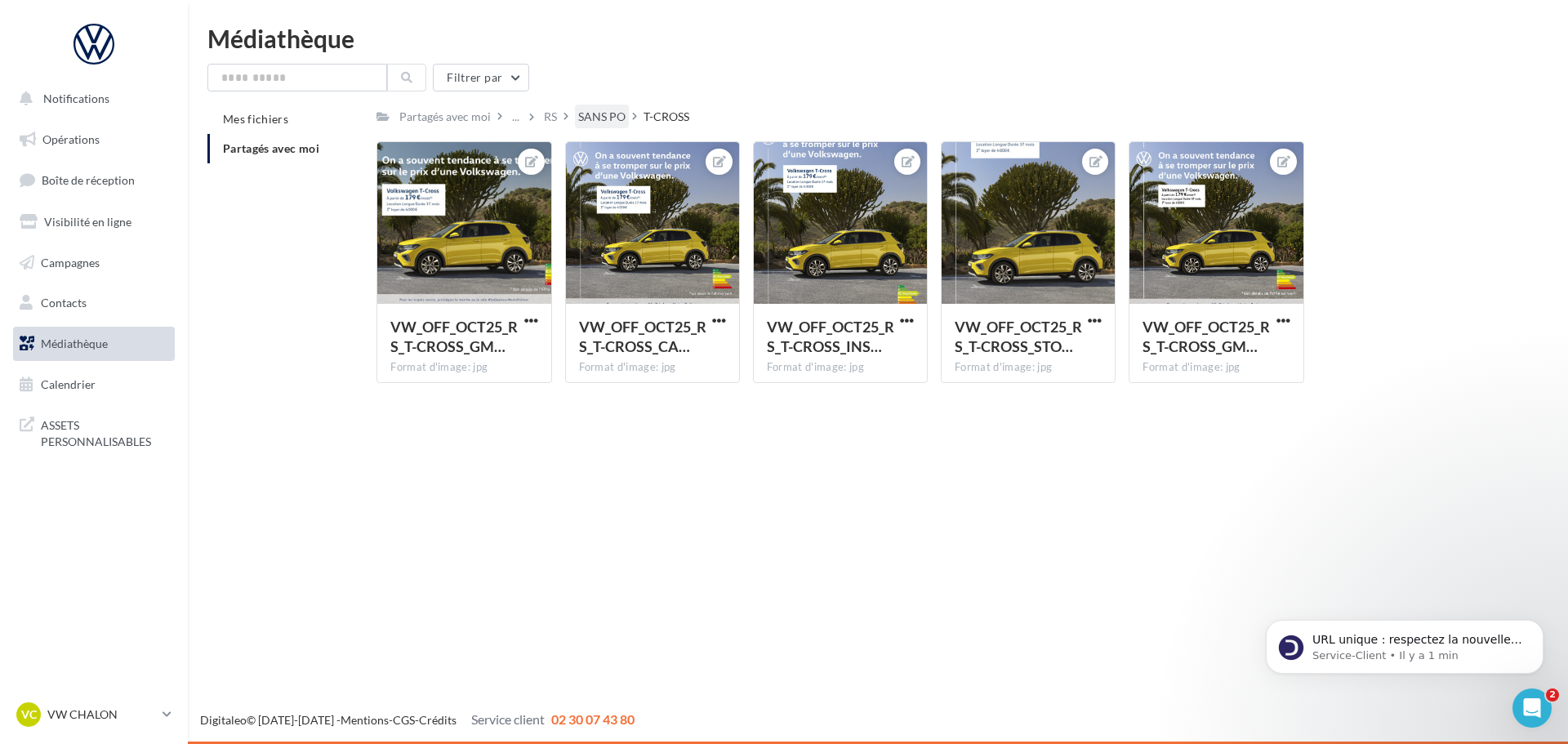
click at [584, 114] on div "SANS PO" at bounding box center [601, 117] width 47 height 17
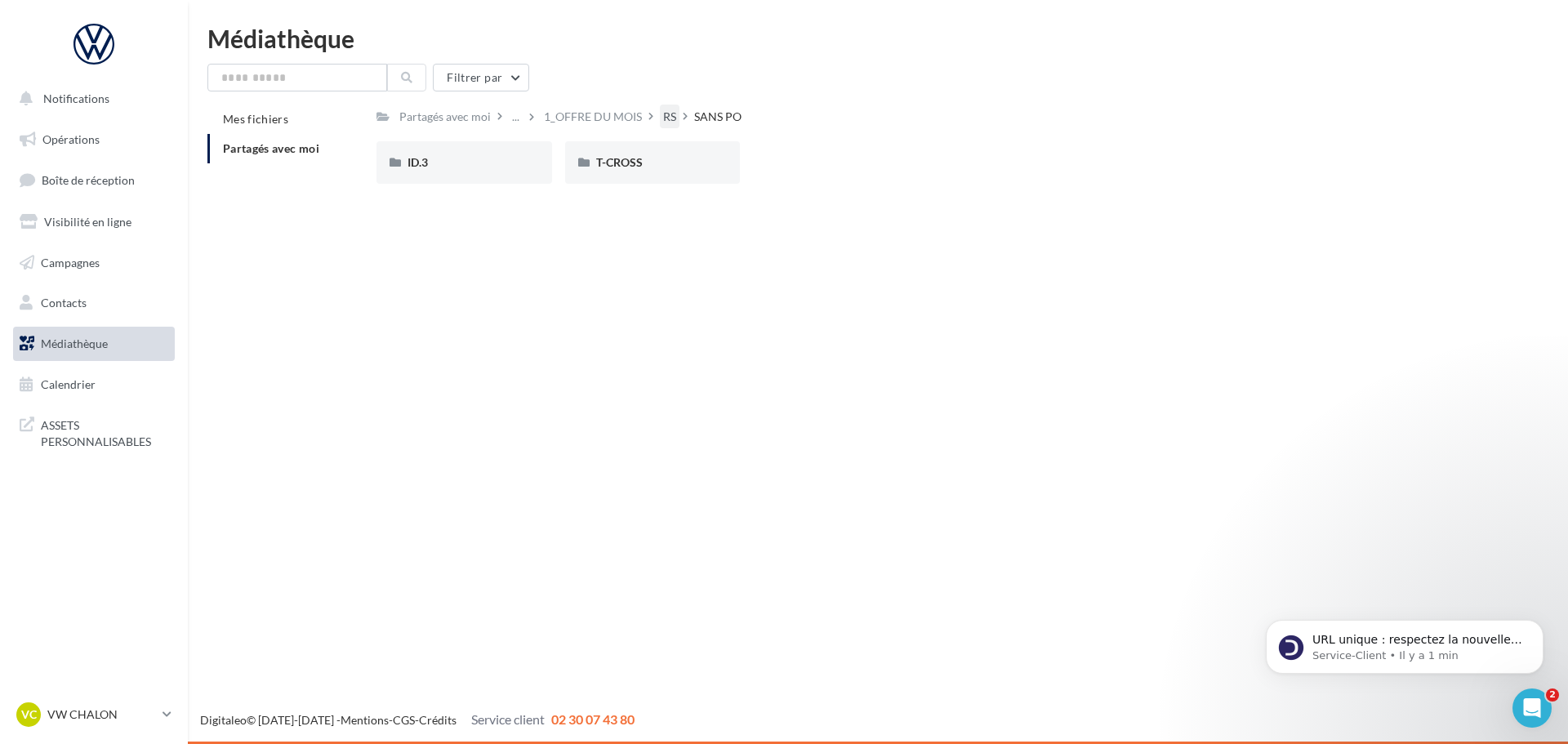
click at [668, 114] on div "RS" at bounding box center [669, 117] width 13 height 17
click at [633, 116] on div "VW_PARTICULIERS" at bounding box center [595, 117] width 102 height 17
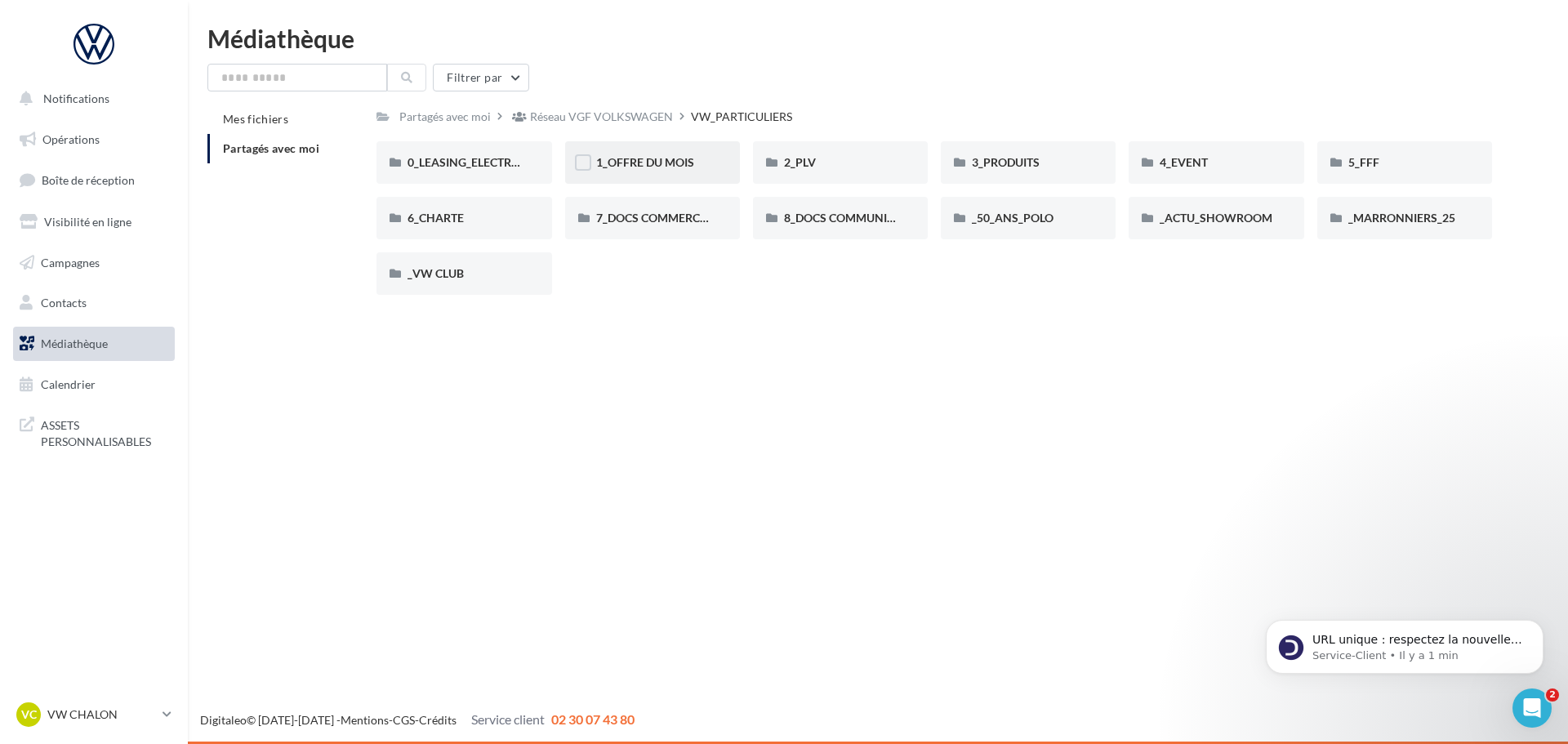
click at [695, 151] on div "1_OFFRE DU MOIS" at bounding box center [652, 162] width 175 height 42
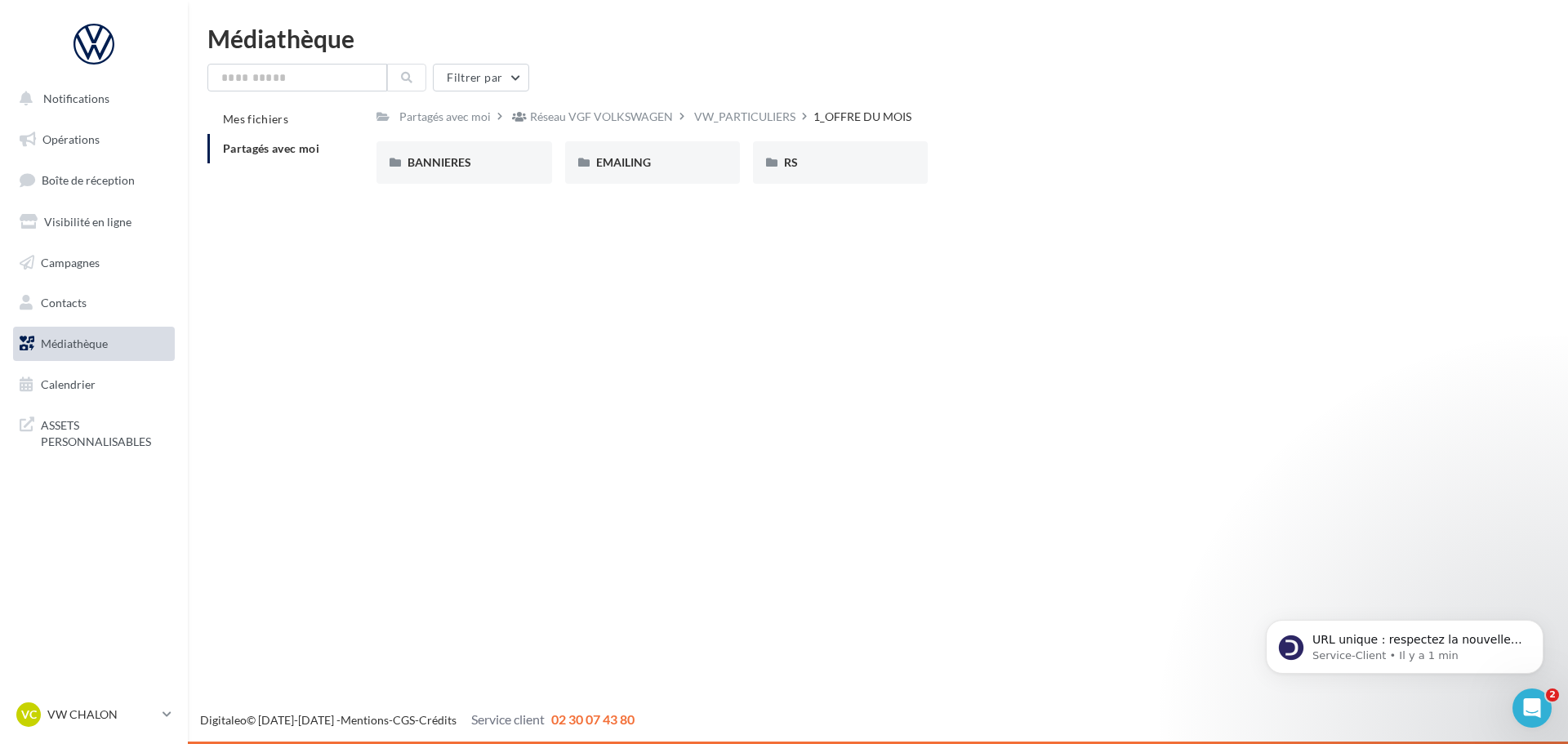
click at [818, 500] on div "Notifications Opérations Boîte de réception Visibilité en ligne Campagnes Conta…" at bounding box center [784, 372] width 1568 height 744
click at [779, 174] on div "RS" at bounding box center [839, 162] width 175 height 42
click at [88, 138] on span "Opérations" at bounding box center [71, 138] width 57 height 14
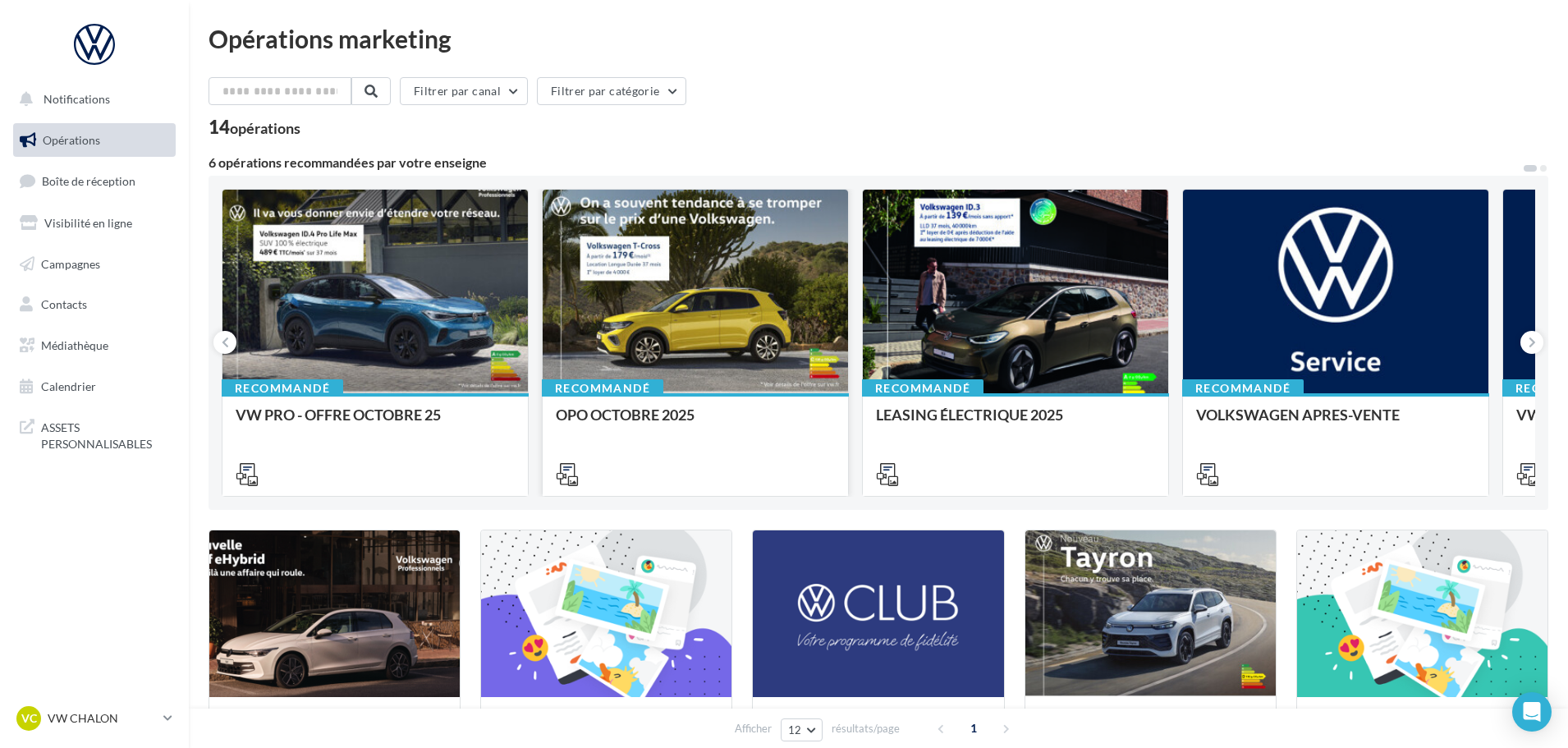
click at [784, 286] on div at bounding box center [695, 291] width 305 height 205
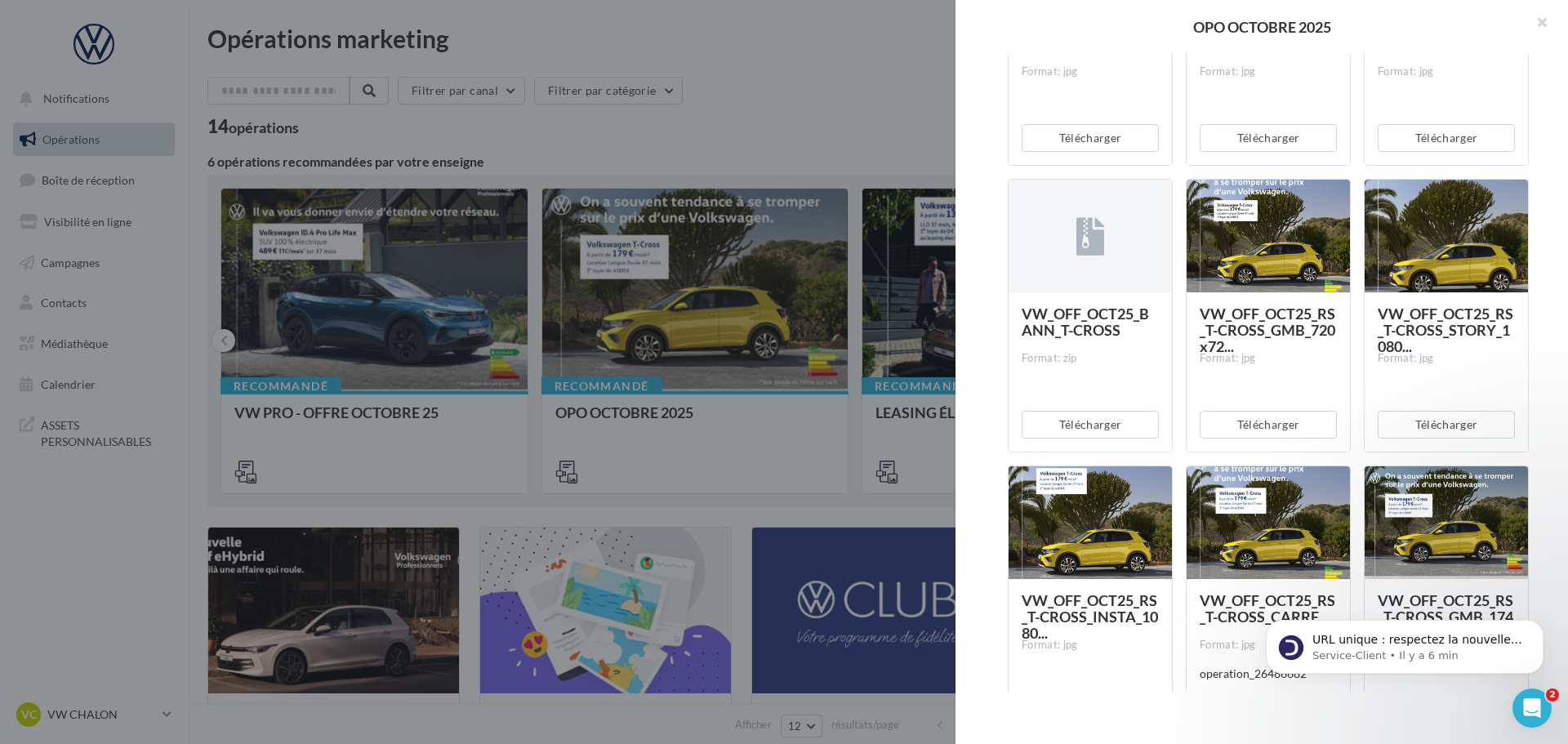
scroll to position [735, 0]
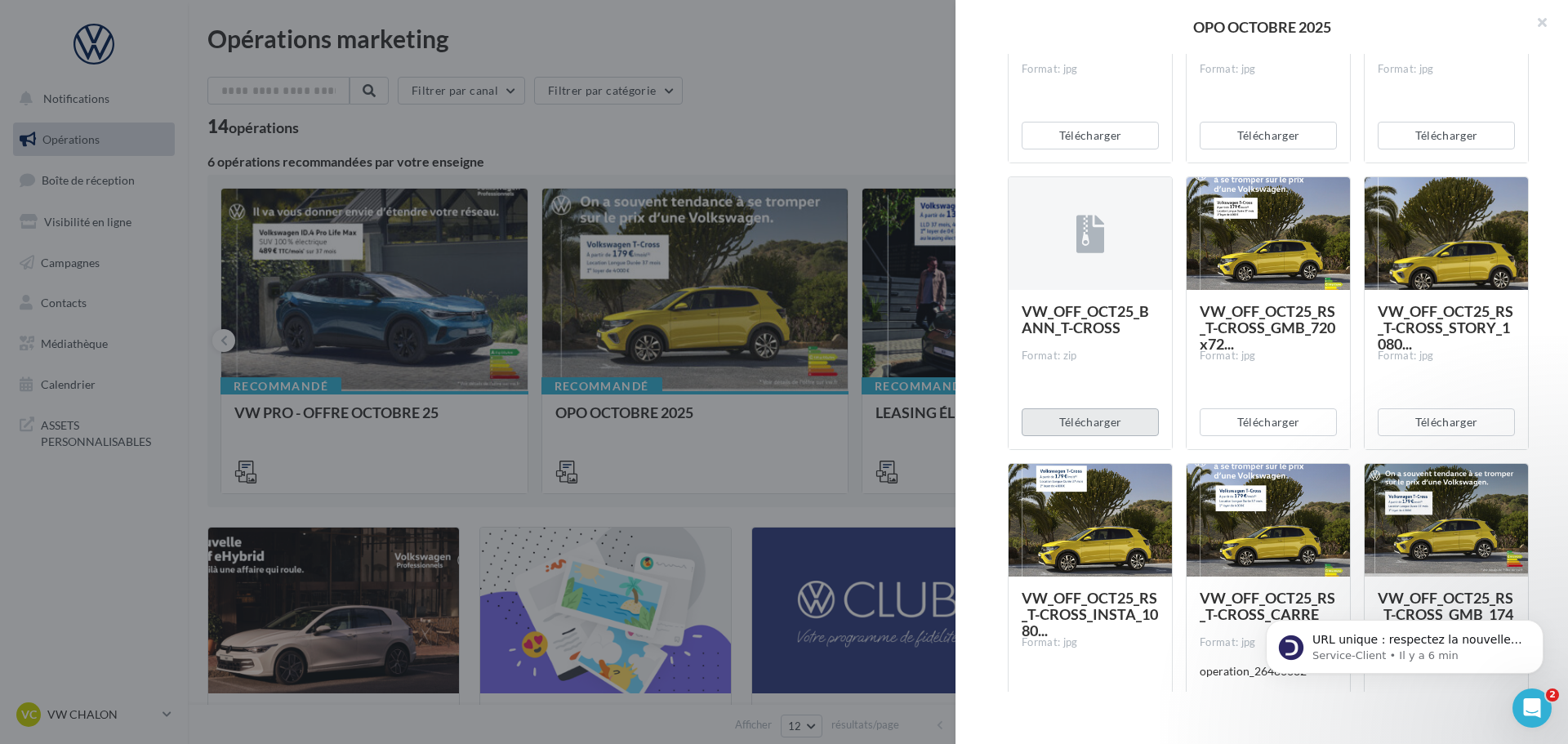
click at [1082, 427] on button "Télécharger" at bounding box center [1090, 422] width 138 height 28
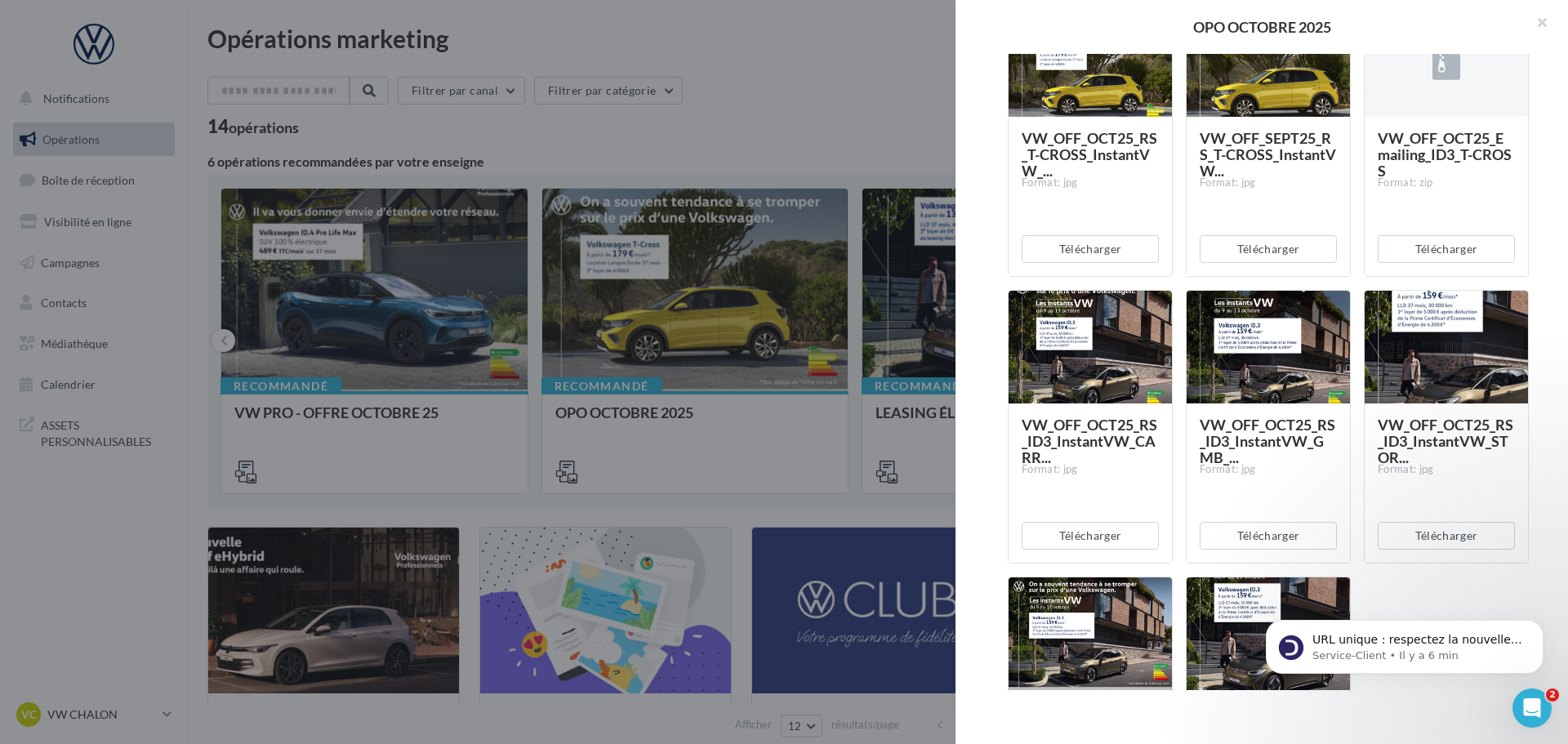
scroll to position [1543, 0]
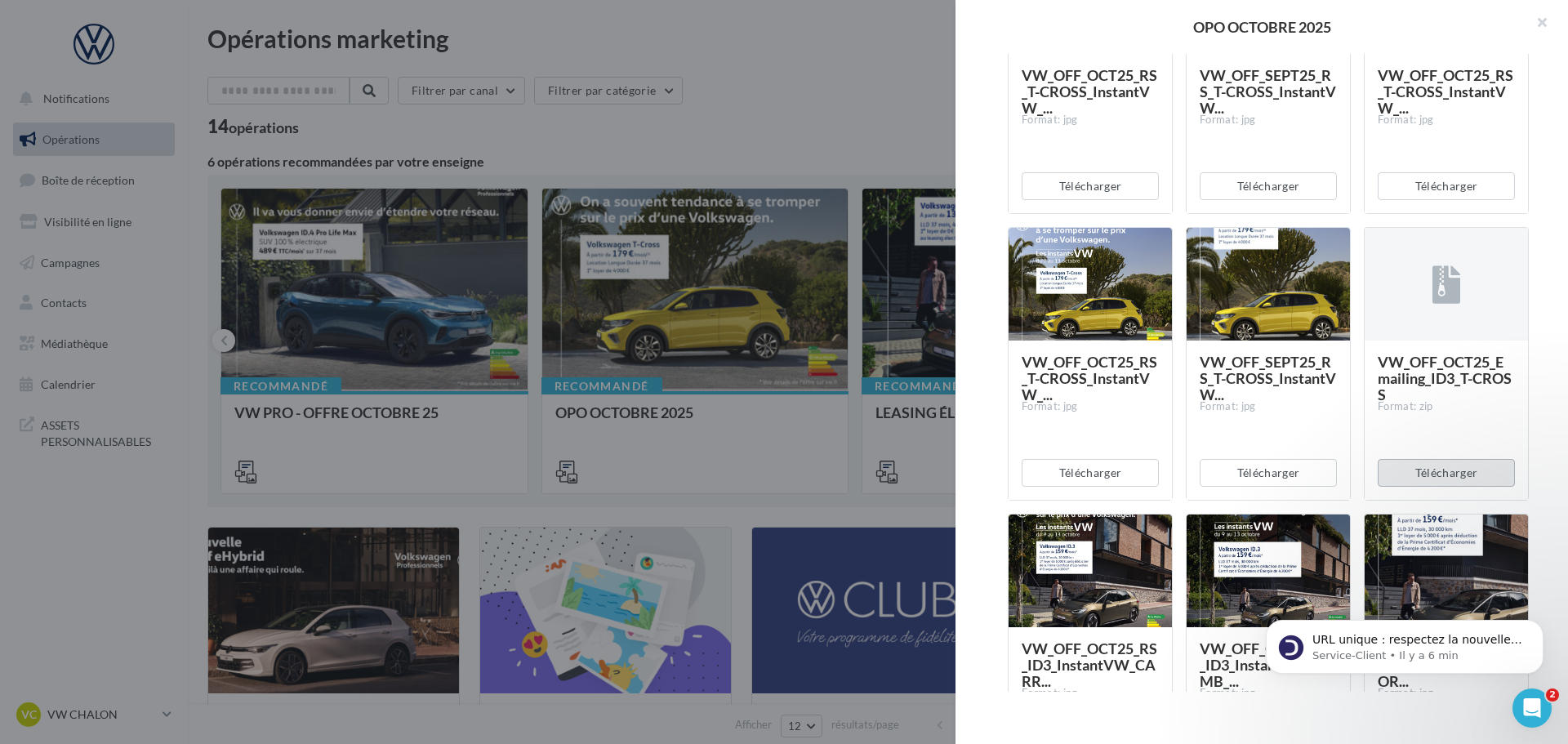
click at [1437, 474] on button "Télécharger" at bounding box center [1446, 473] width 138 height 28
